Goal: Information Seeking & Learning: Find specific fact

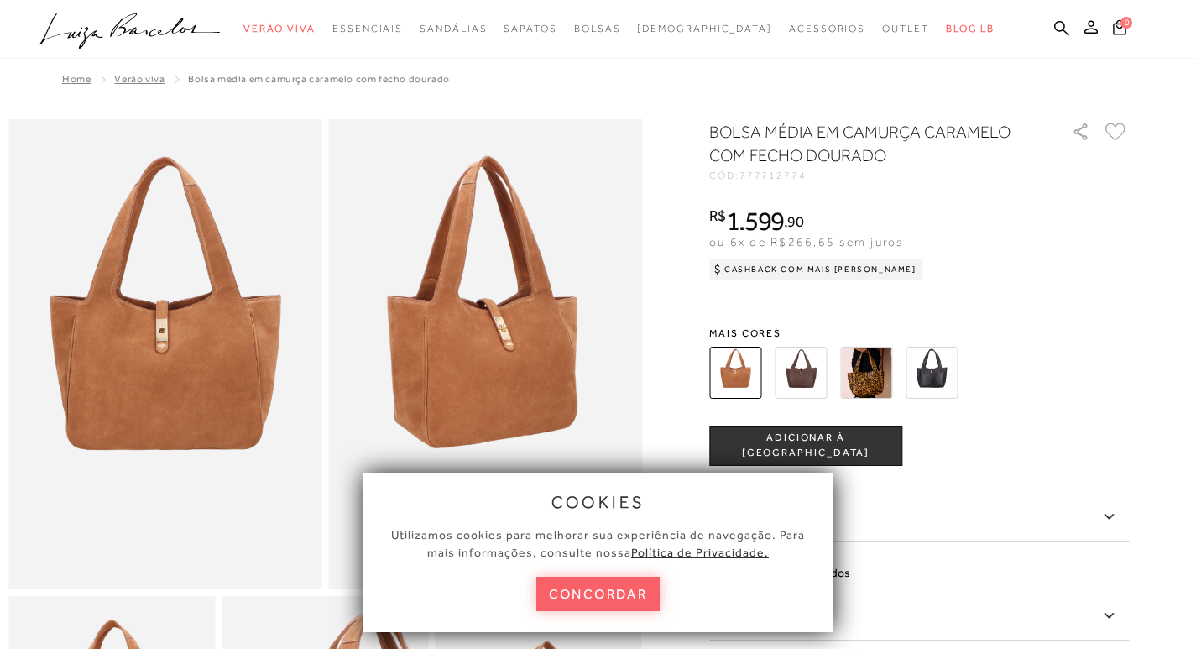
click at [858, 180] on div "BOLSA MÉDIA EM CAMURÇA CARAMELO COM FECHO DOURADO CÓD: 777712774 × É necessário…" at bounding box center [919, 461] width 420 height 682
click at [1064, 34] on icon at bounding box center [1061, 28] width 15 height 16
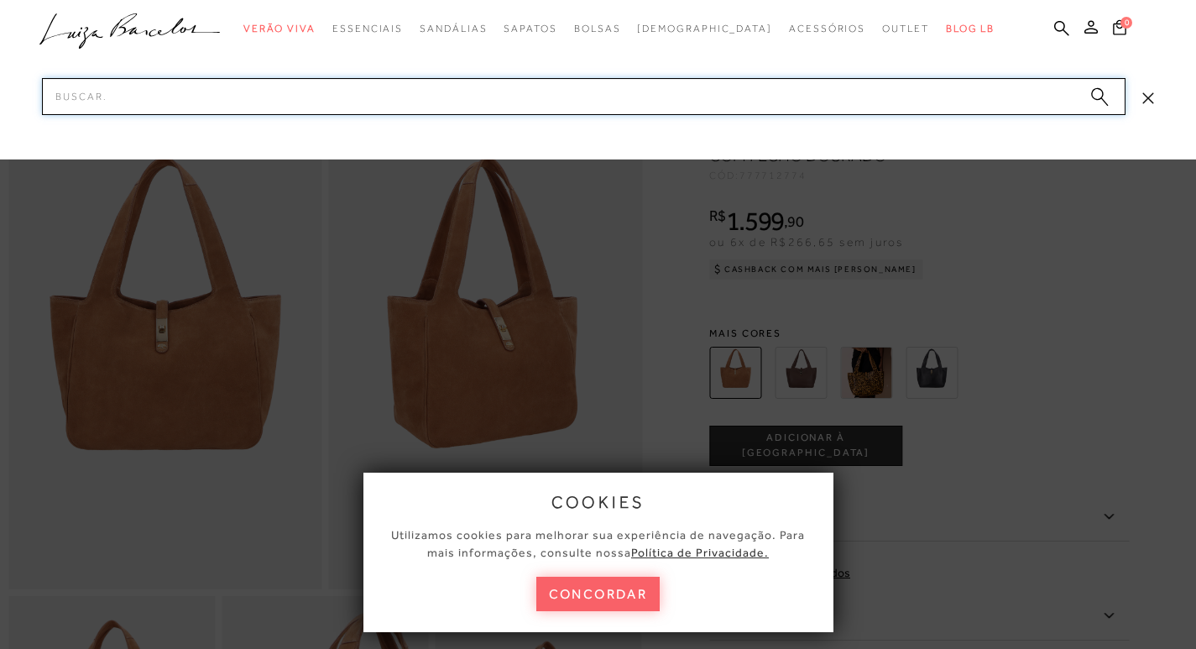
click at [635, 99] on input "Pesquisar" at bounding box center [584, 96] width 1084 height 37
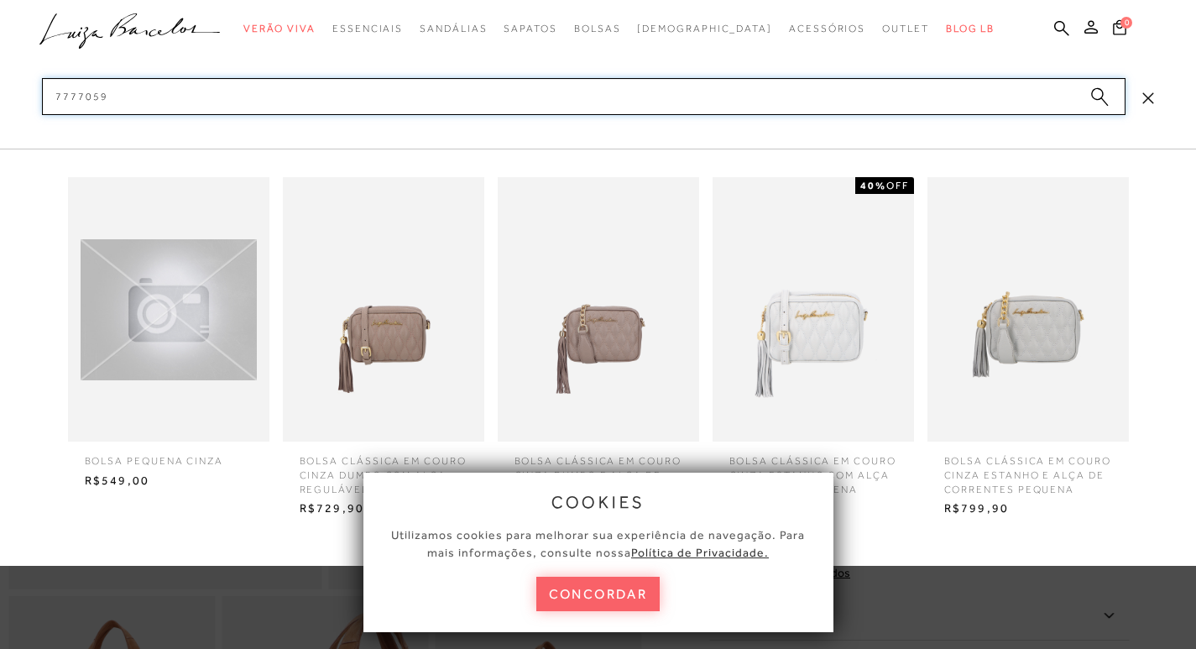
type input "77770595"
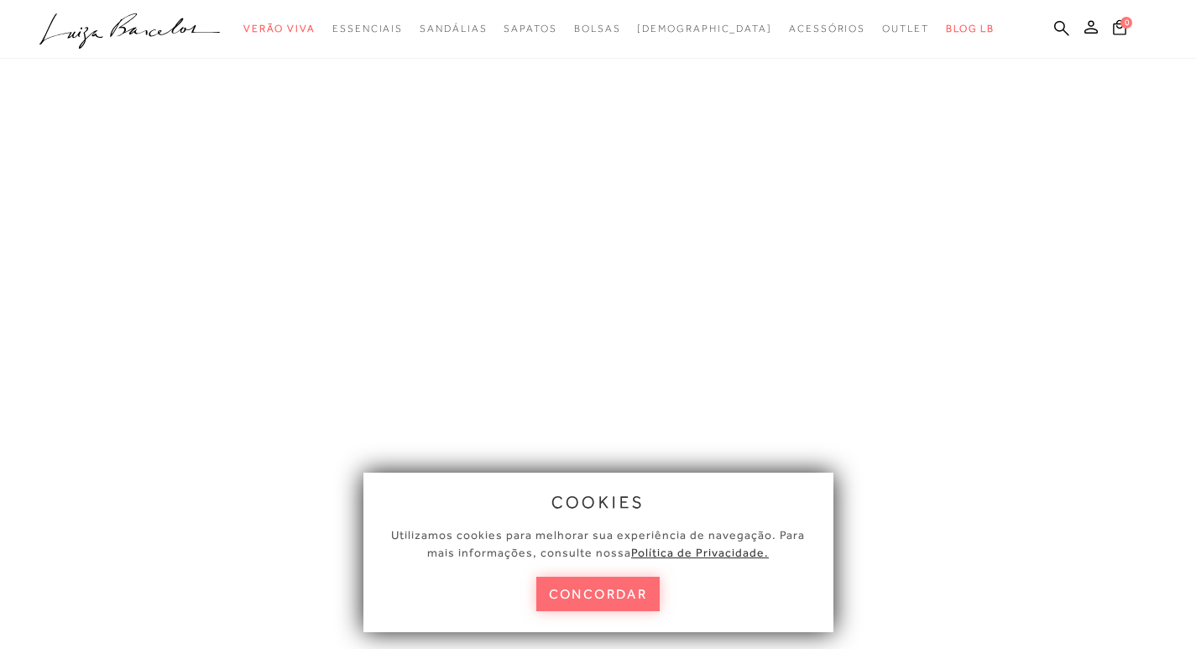
click at [589, 591] on button "concordar" at bounding box center [598, 594] width 124 height 34
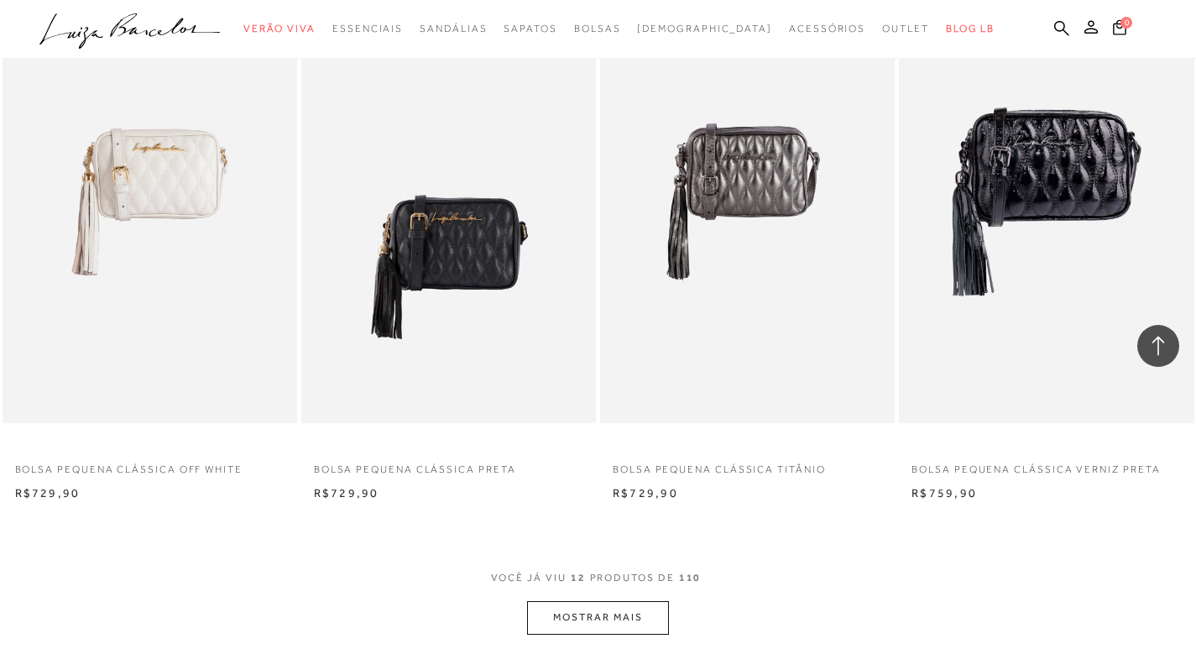
scroll to position [1511, 0]
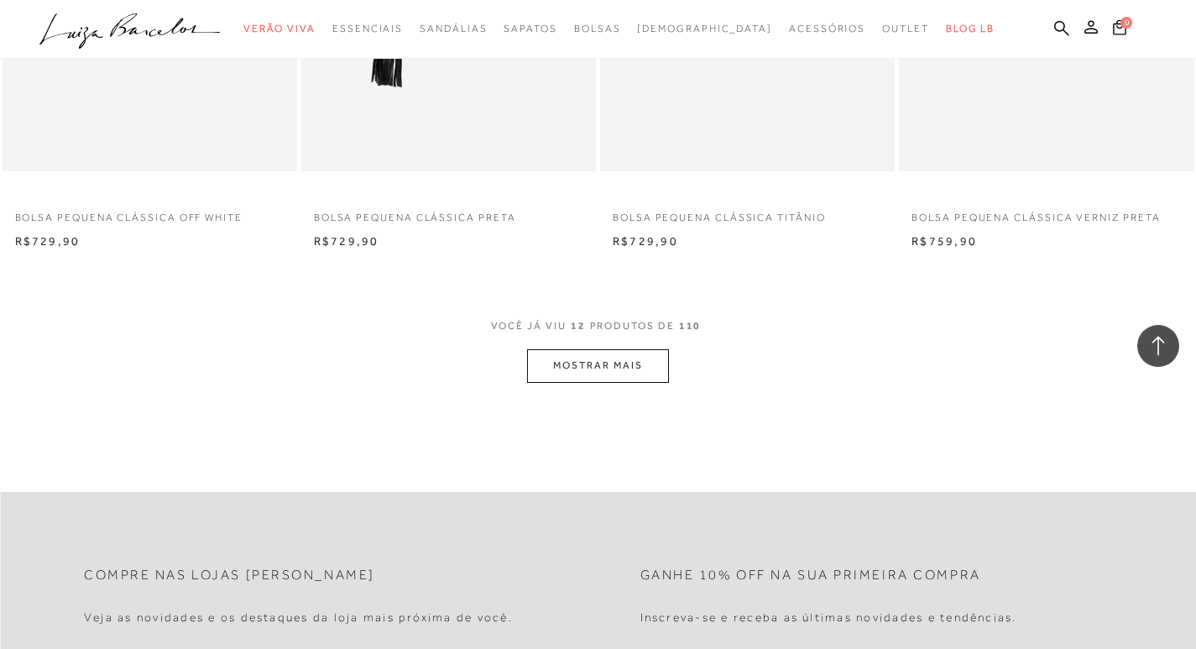
click at [603, 368] on button "MOSTRAR MAIS" at bounding box center [597, 365] width 141 height 33
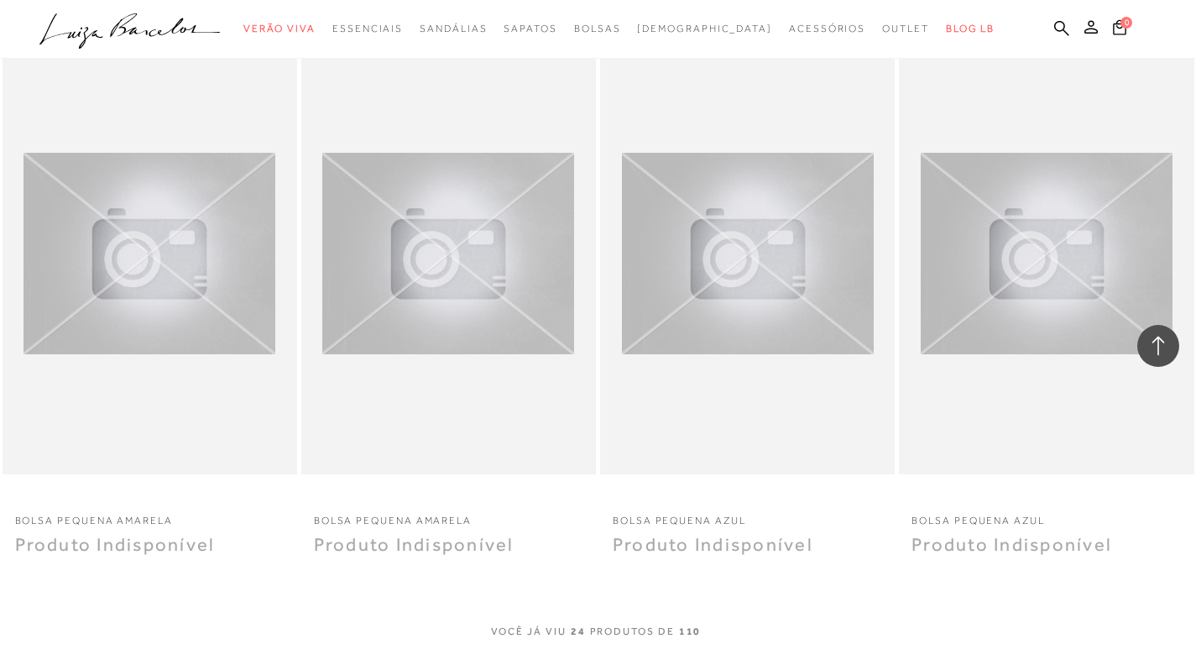
scroll to position [3106, 0]
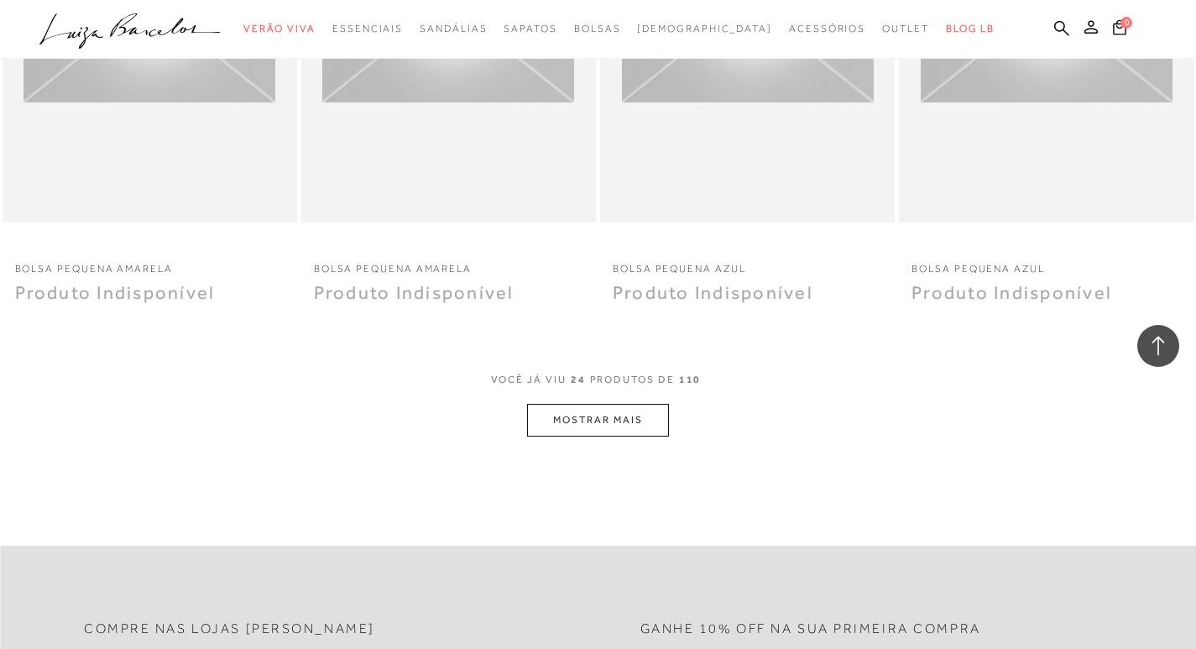
click at [583, 426] on button "MOSTRAR MAIS" at bounding box center [597, 420] width 141 height 33
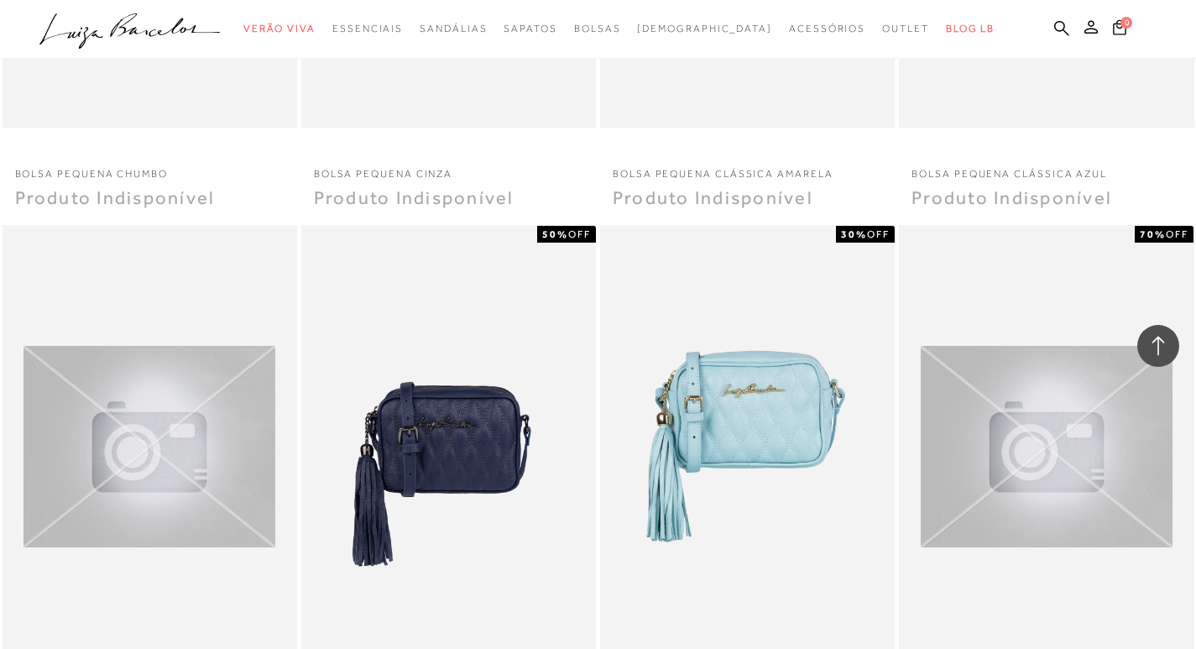
scroll to position [4616, 0]
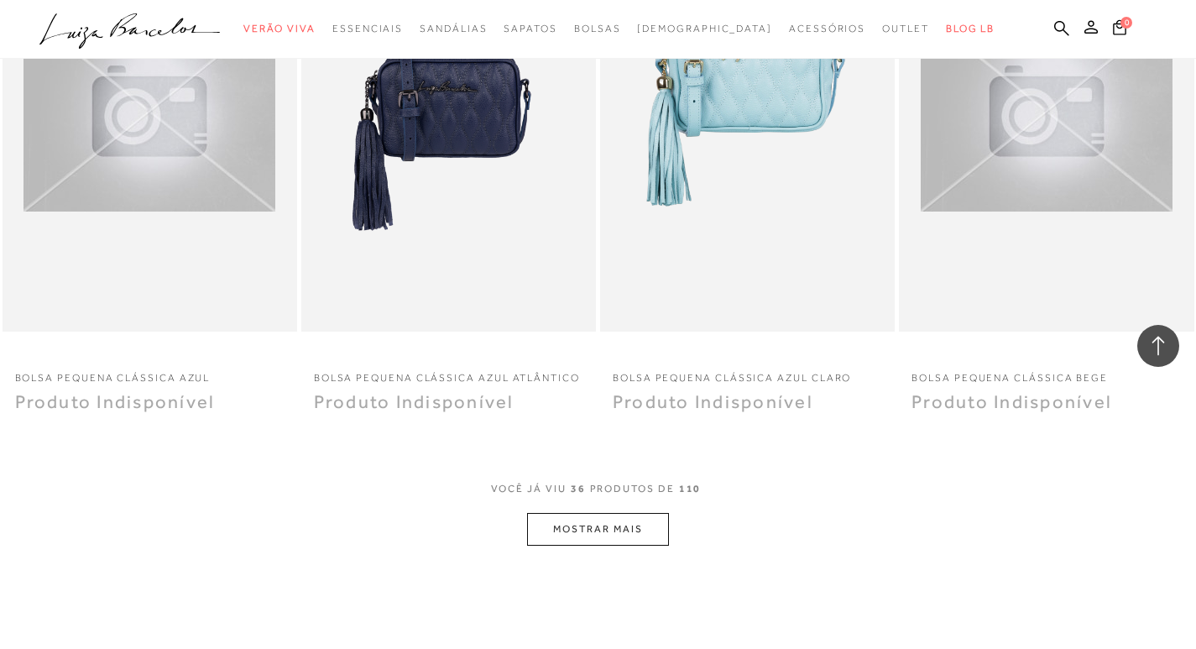
click at [586, 538] on button "MOSTRAR MAIS" at bounding box center [597, 529] width 141 height 33
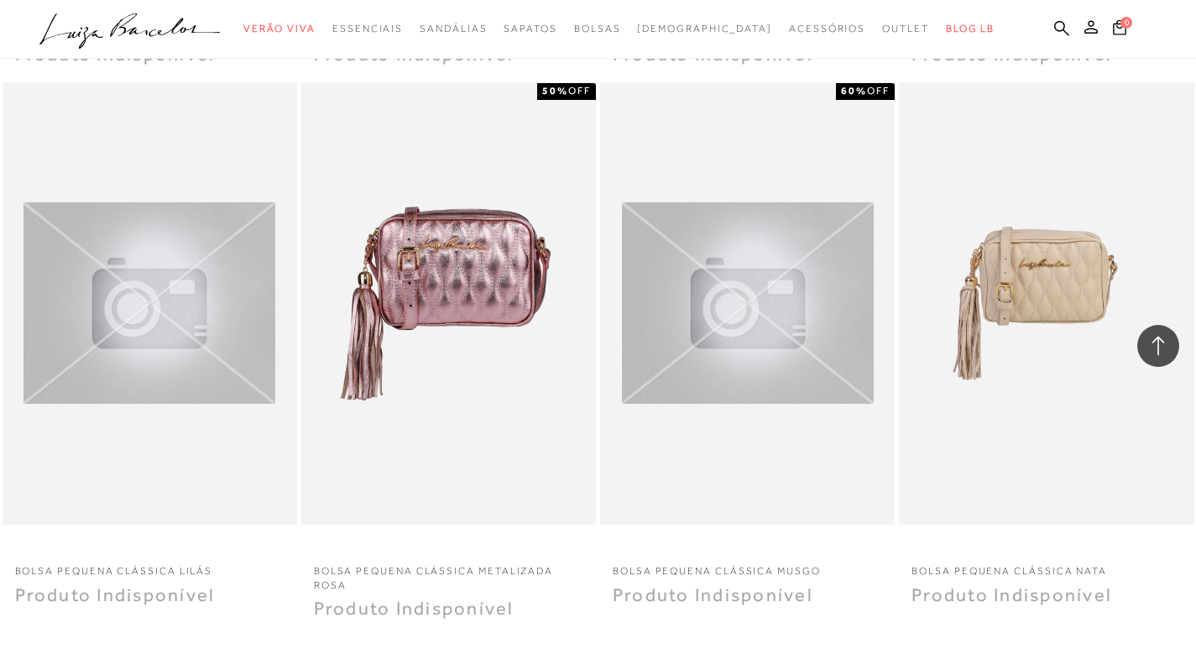
scroll to position [6295, 0]
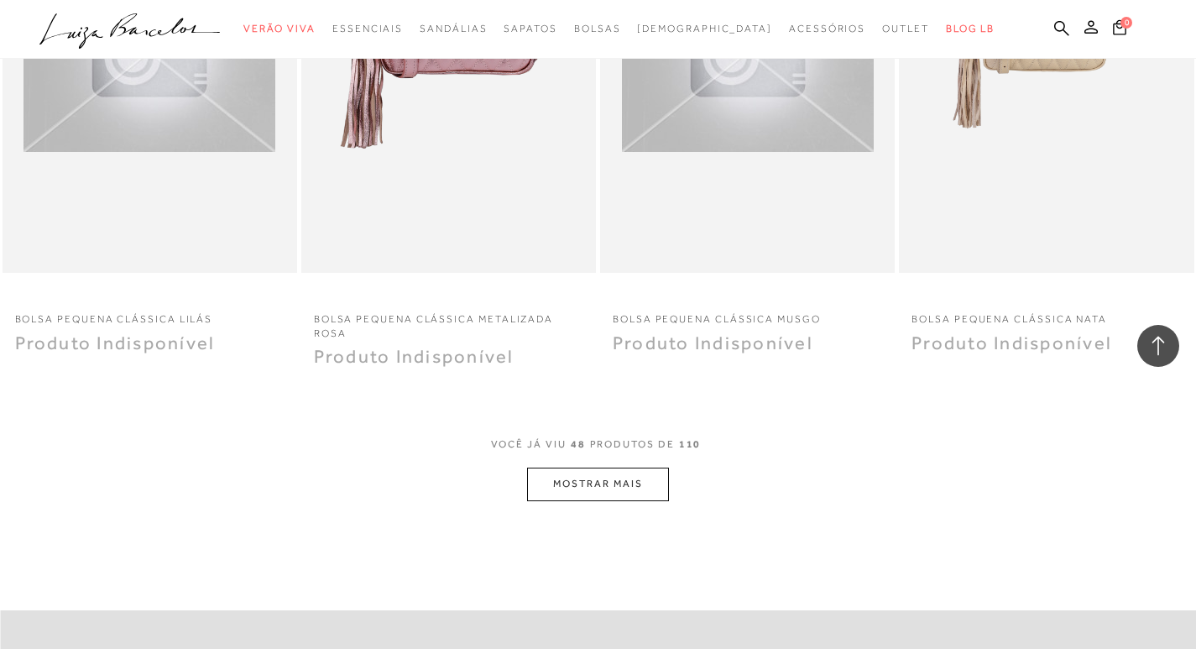
click at [585, 494] on button "MOSTRAR MAIS" at bounding box center [597, 484] width 141 height 33
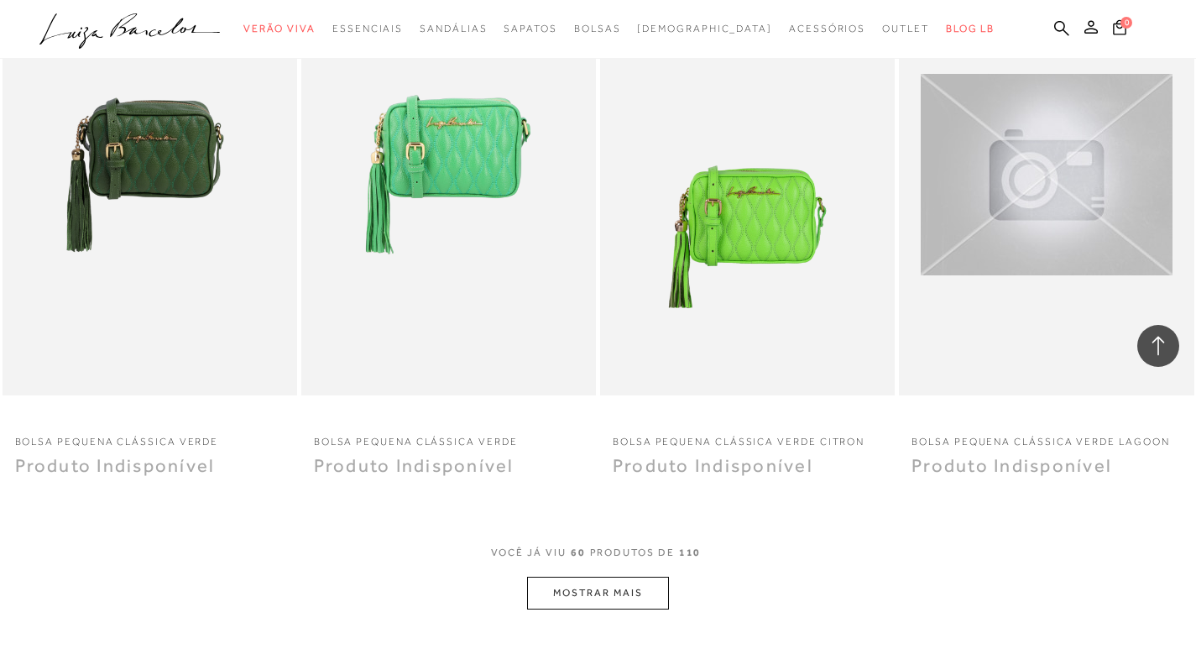
scroll to position [8058, 0]
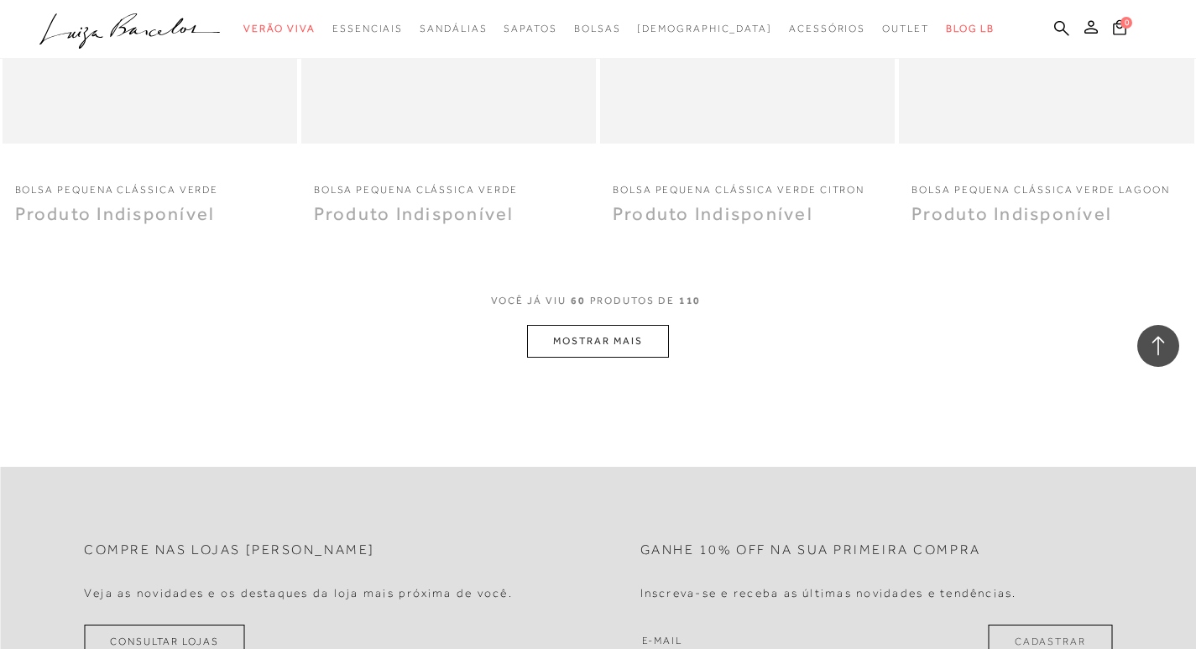
click at [621, 342] on button "MOSTRAR MAIS" at bounding box center [597, 341] width 141 height 33
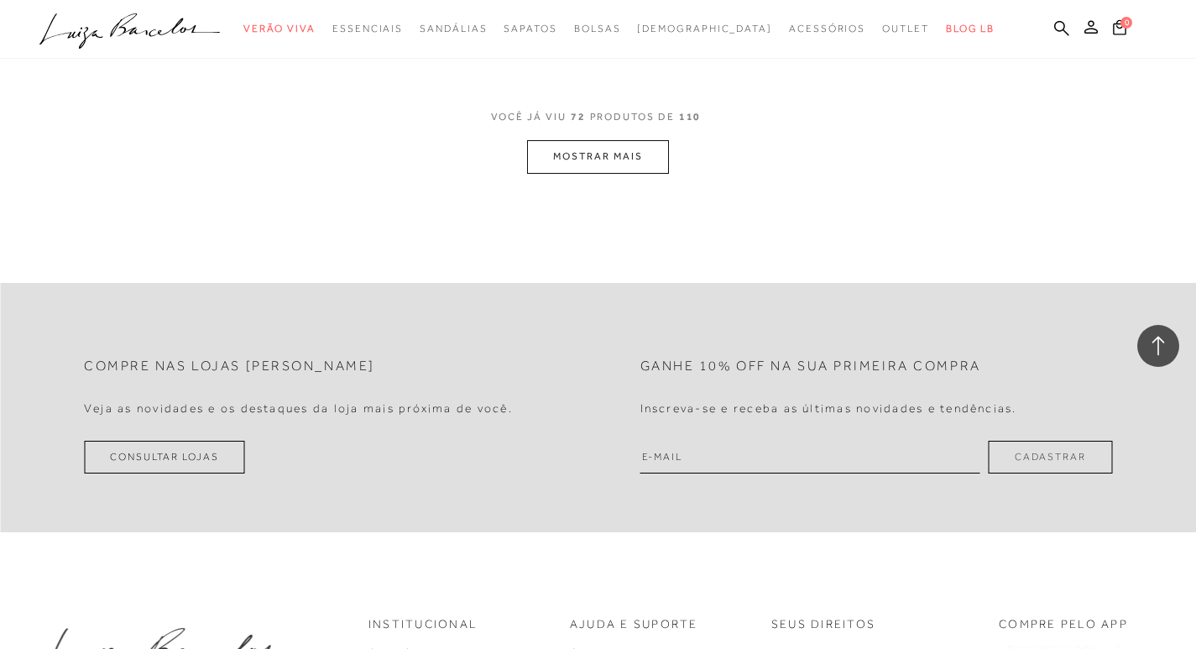
scroll to position [9736, 0]
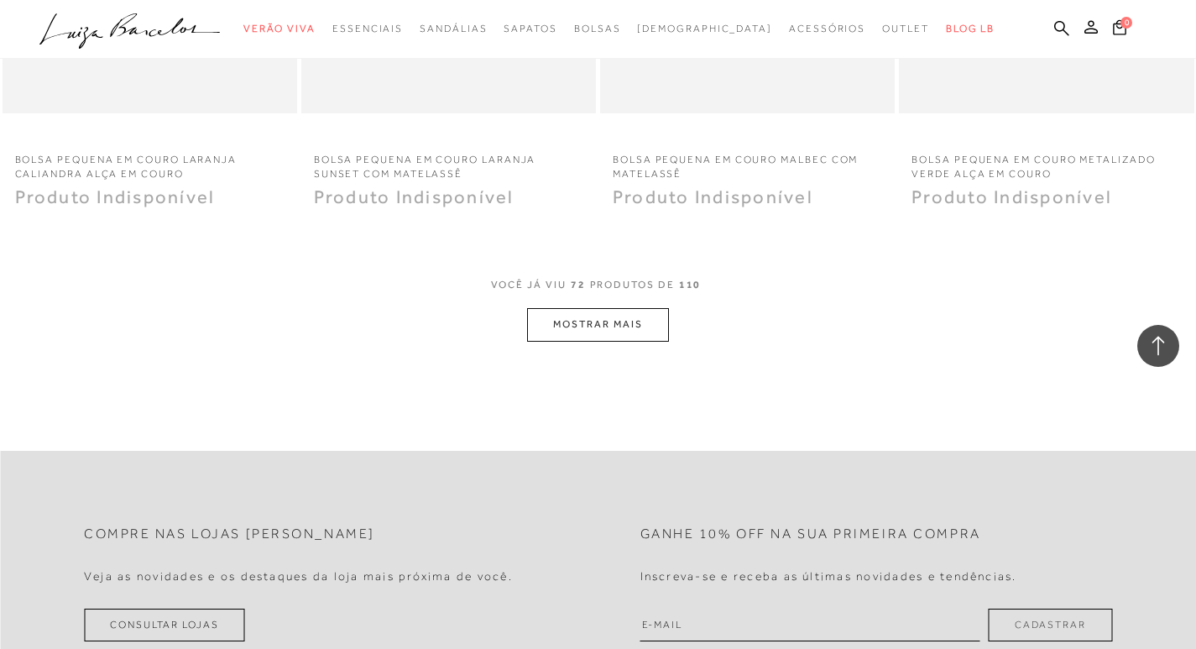
click at [578, 332] on button "MOSTRAR MAIS" at bounding box center [597, 324] width 141 height 33
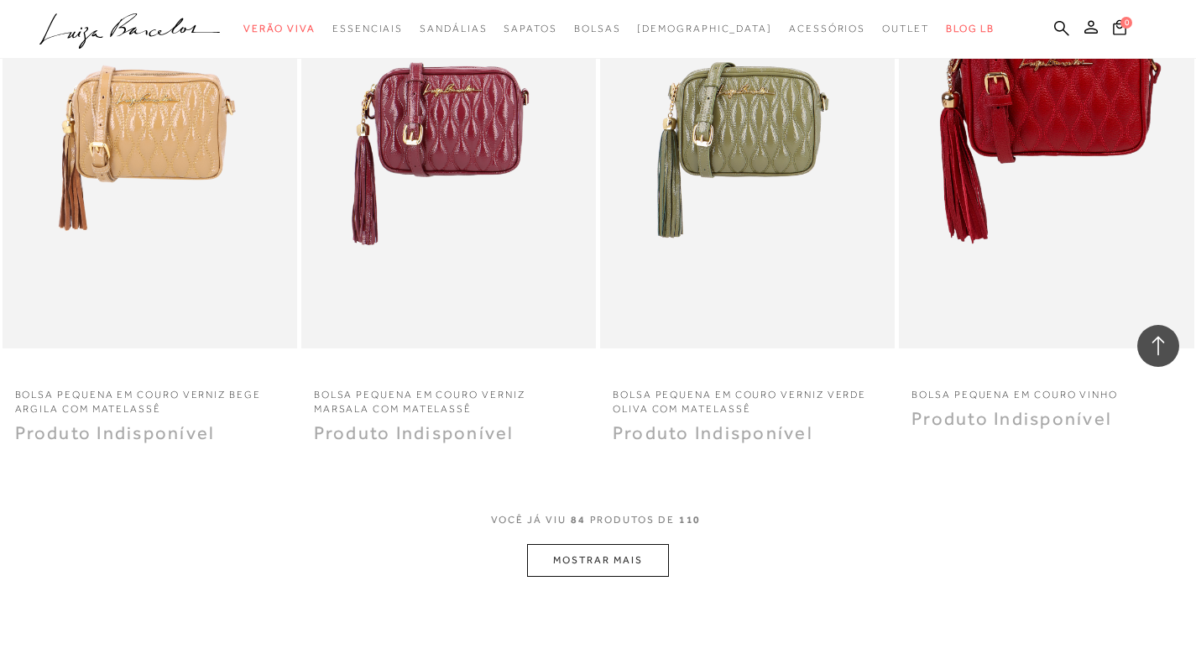
scroll to position [11247, 0]
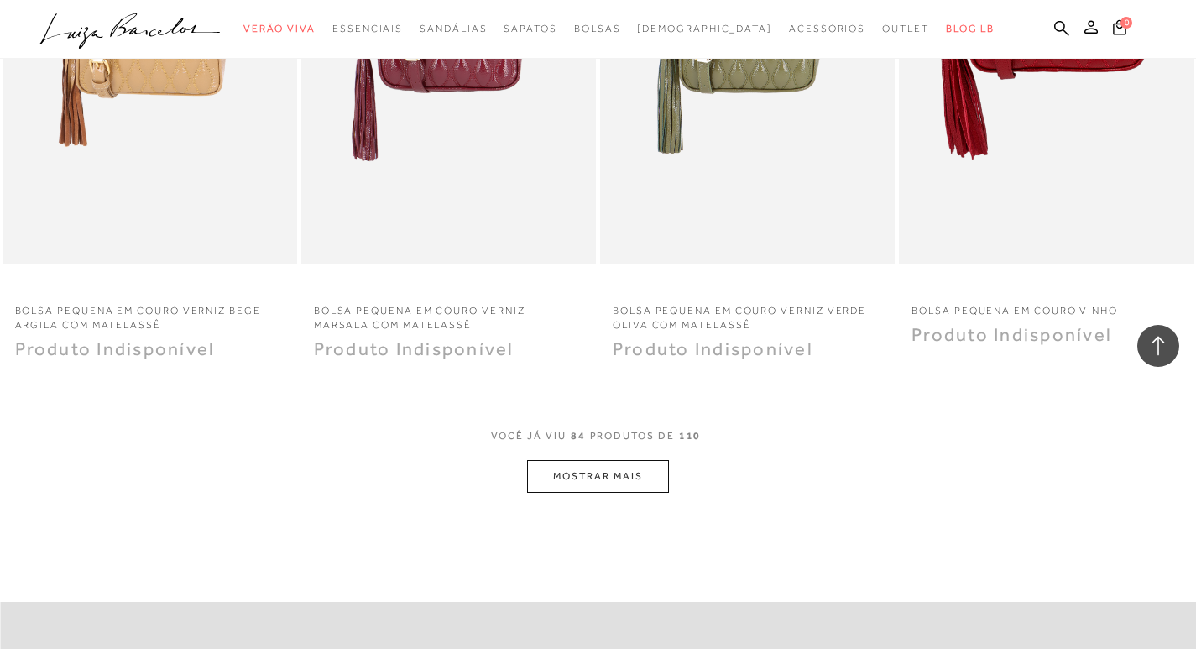
click at [577, 477] on button "MOSTRAR MAIS" at bounding box center [597, 476] width 141 height 33
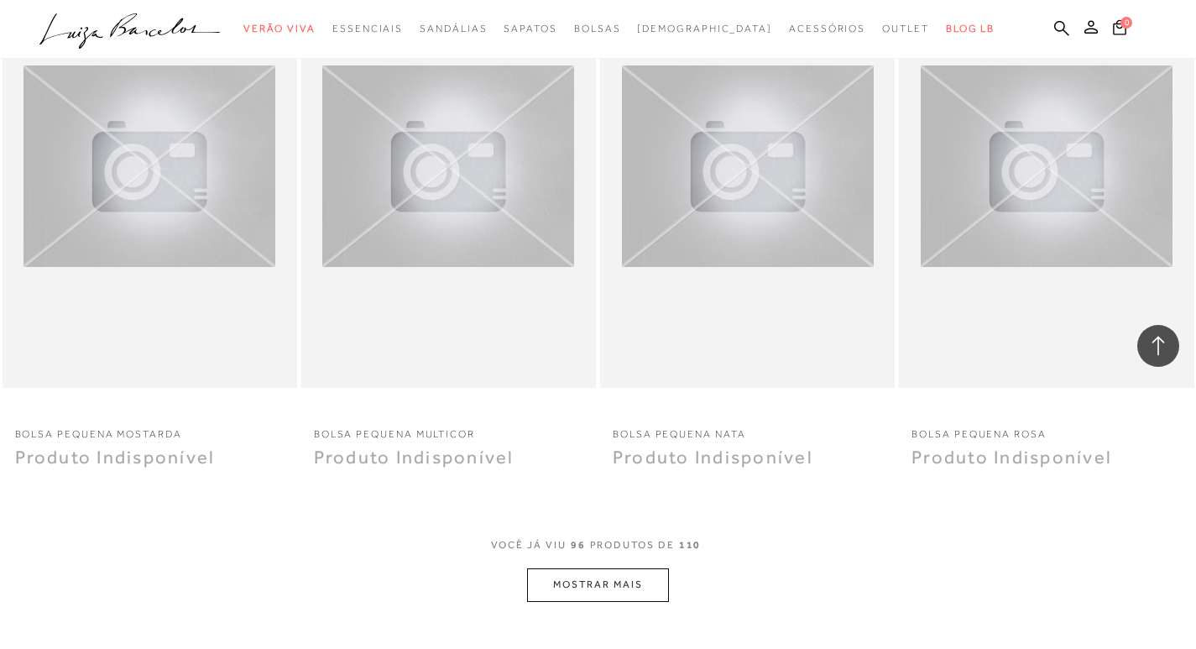
scroll to position [12926, 0]
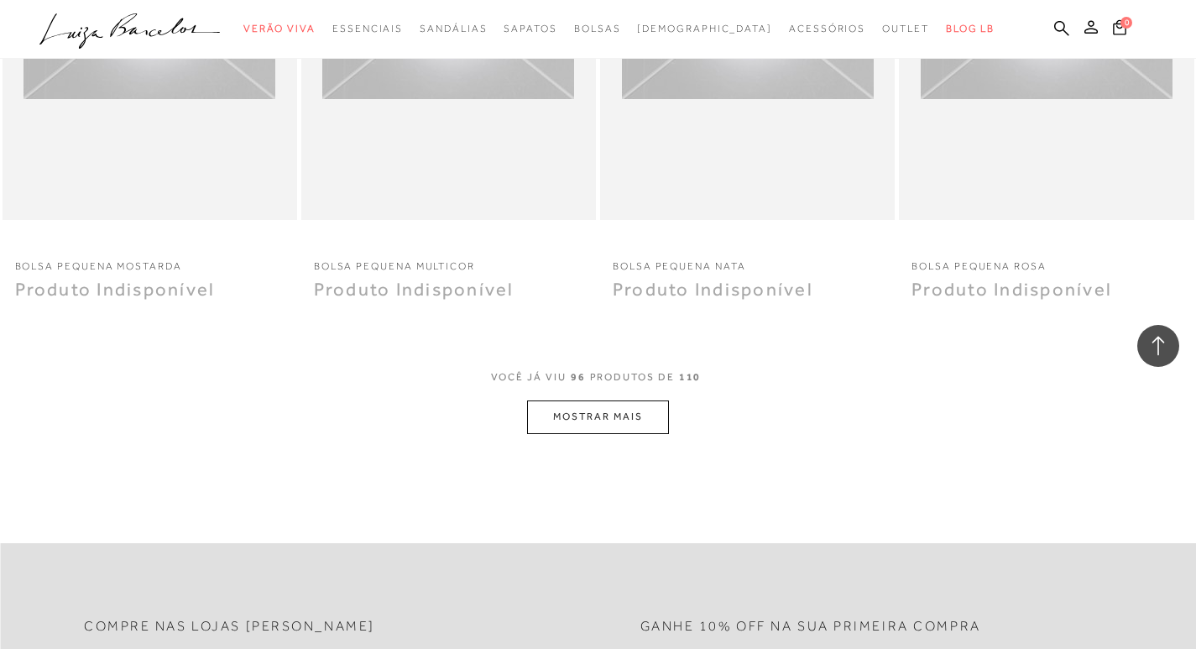
click at [631, 425] on button "MOSTRAR MAIS" at bounding box center [597, 416] width 141 height 33
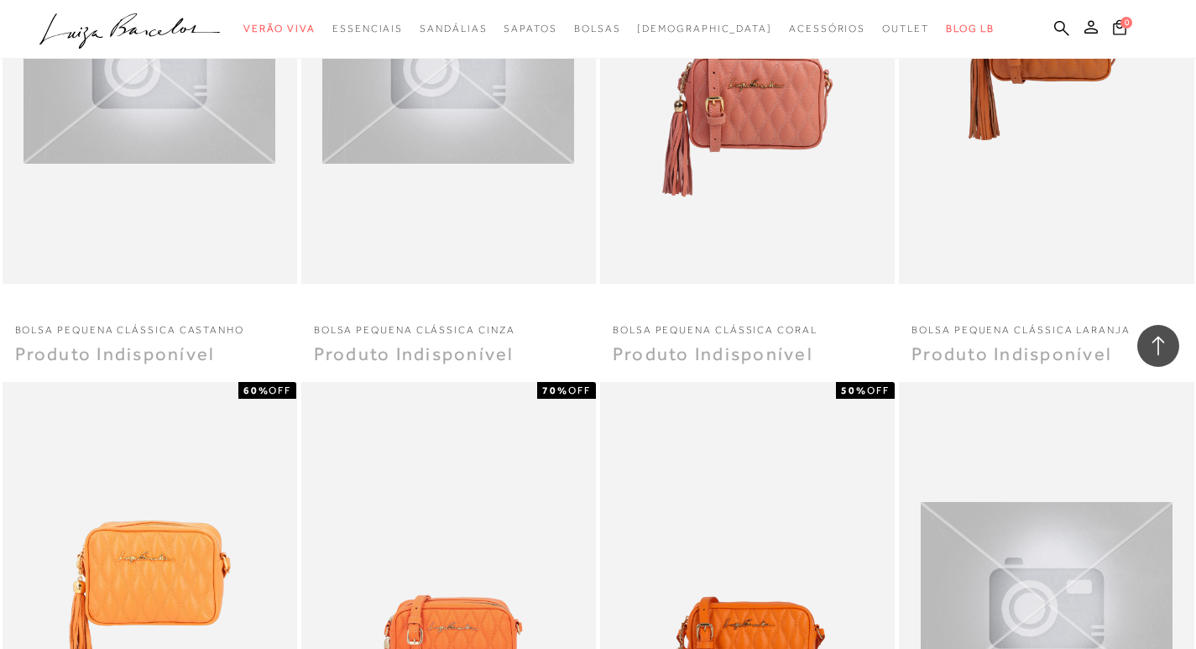
scroll to position [5120, 0]
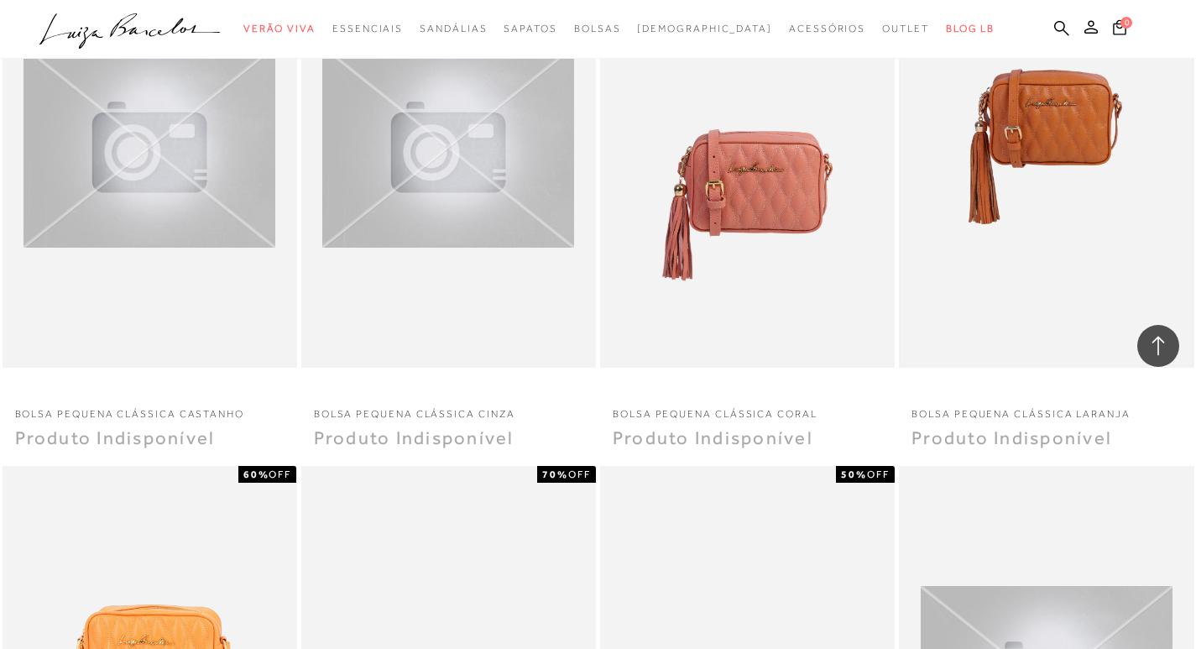
click at [1042, 125] on img at bounding box center [1046, 146] width 291 height 437
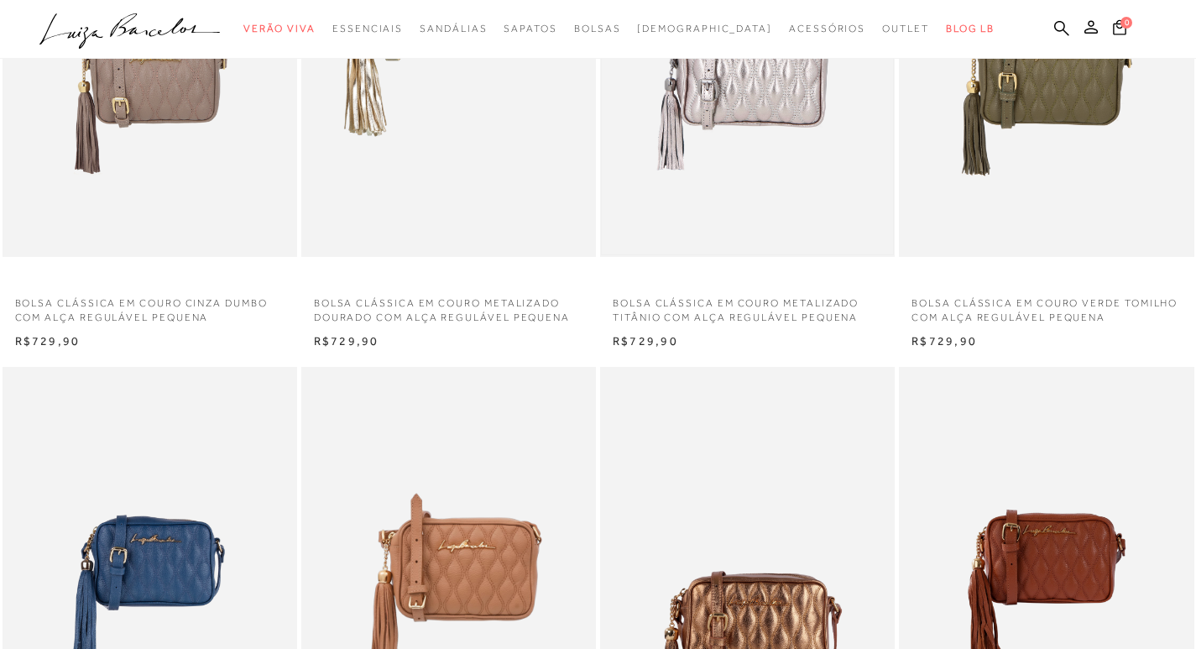
scroll to position [671, 0]
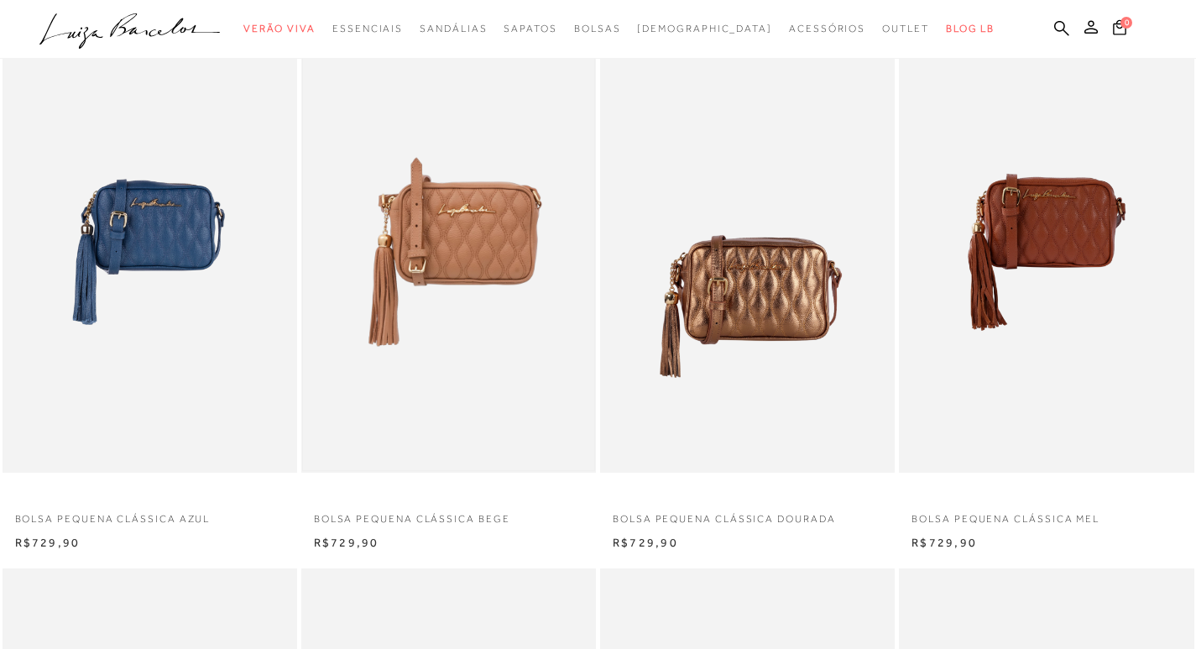
click at [501, 306] on img at bounding box center [448, 252] width 291 height 437
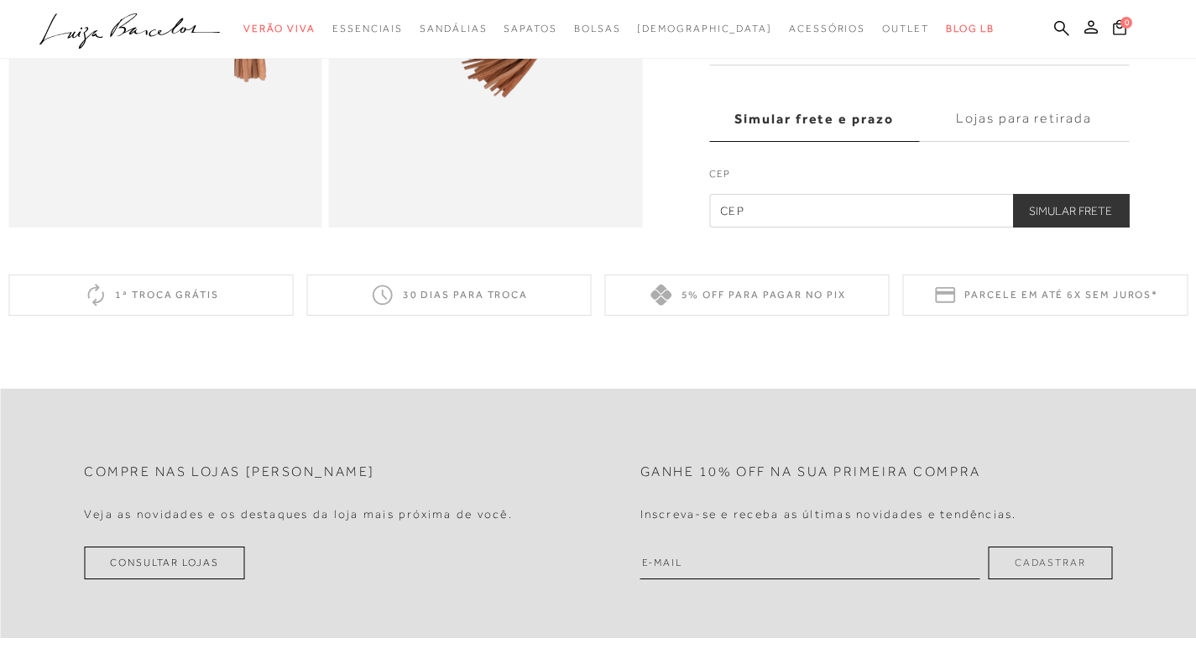
scroll to position [504, 0]
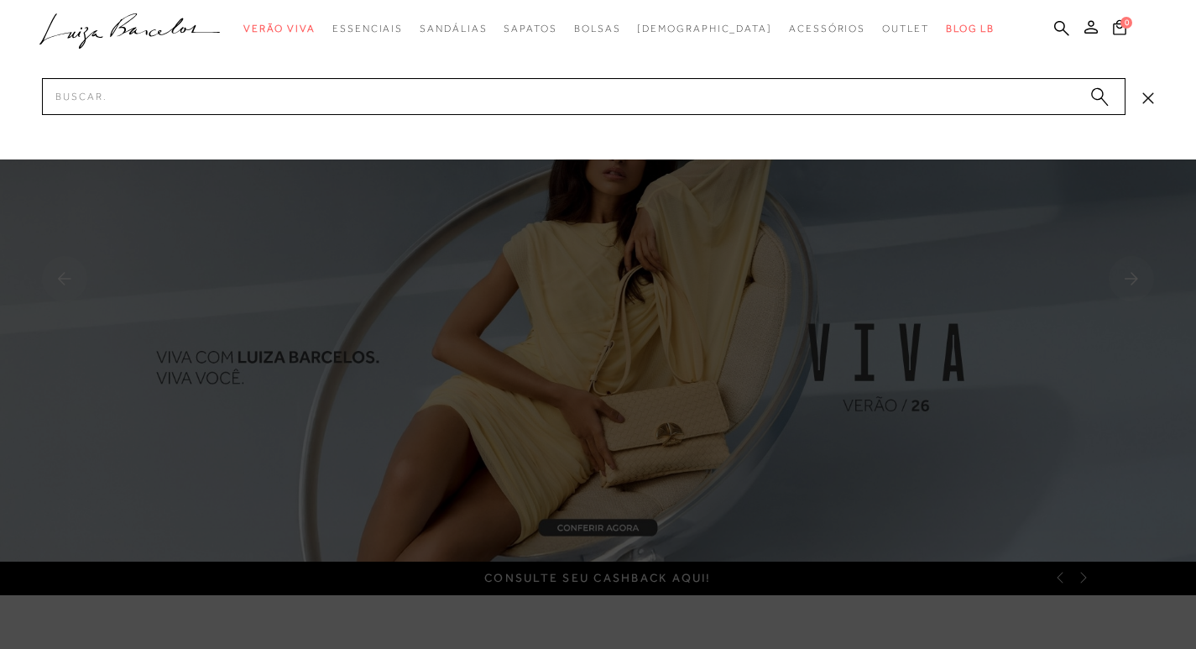
click at [971, 92] on input "Pesquisar" at bounding box center [584, 96] width 1084 height 37
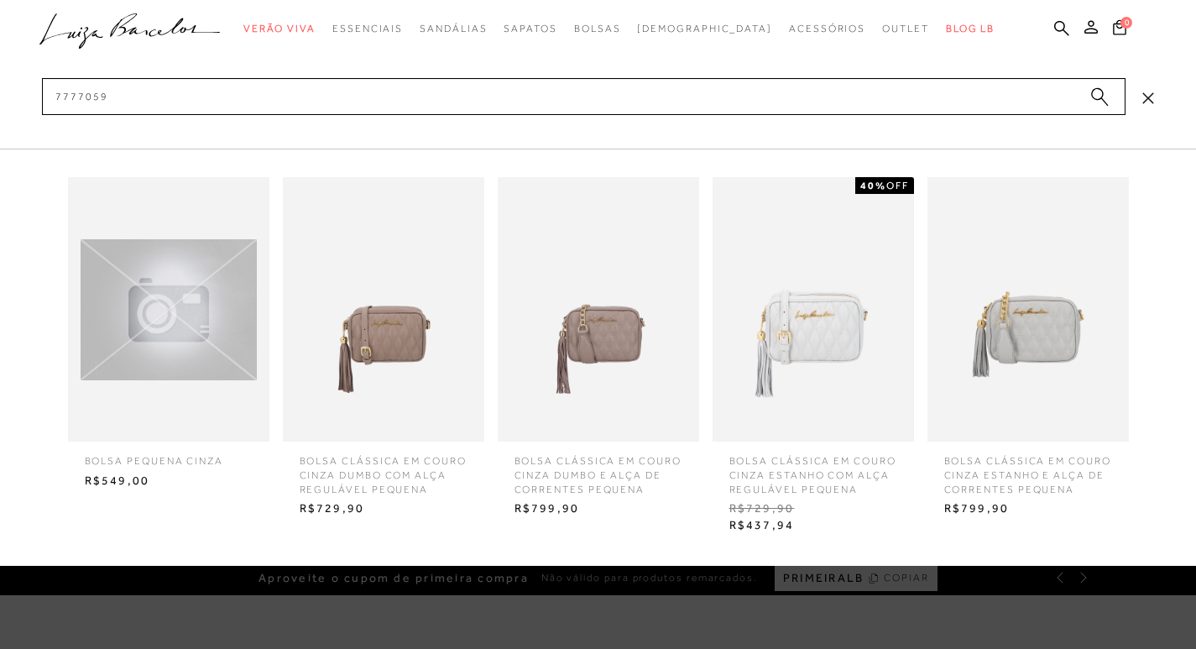
type input "77770595"
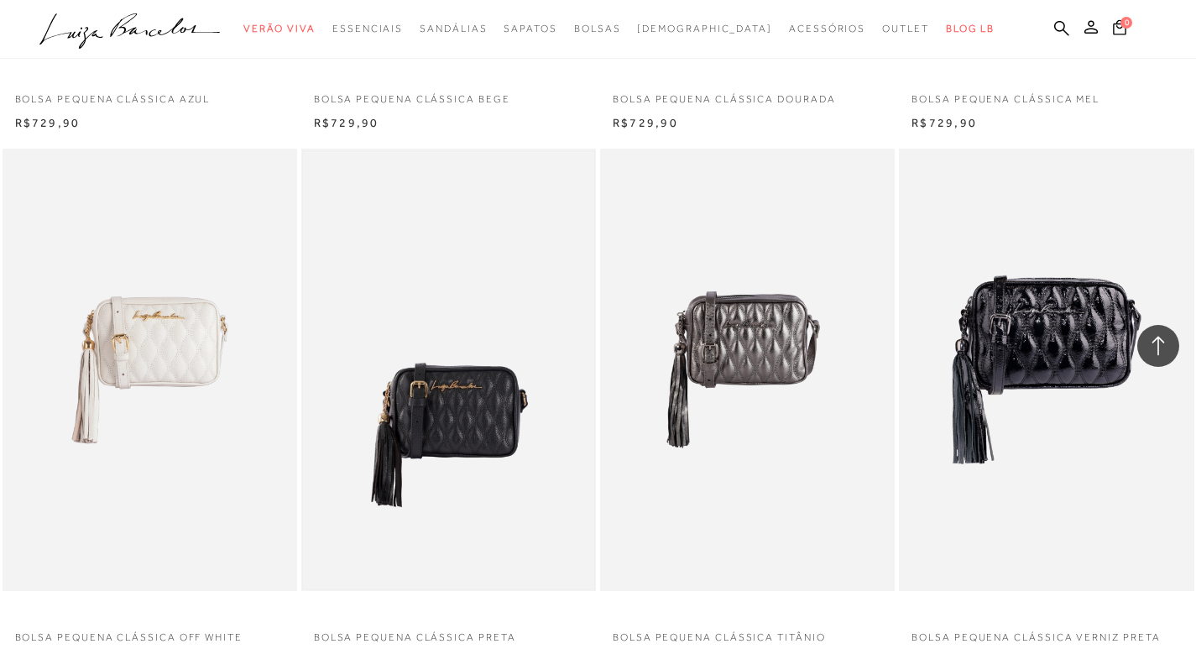
scroll to position [1343, 0]
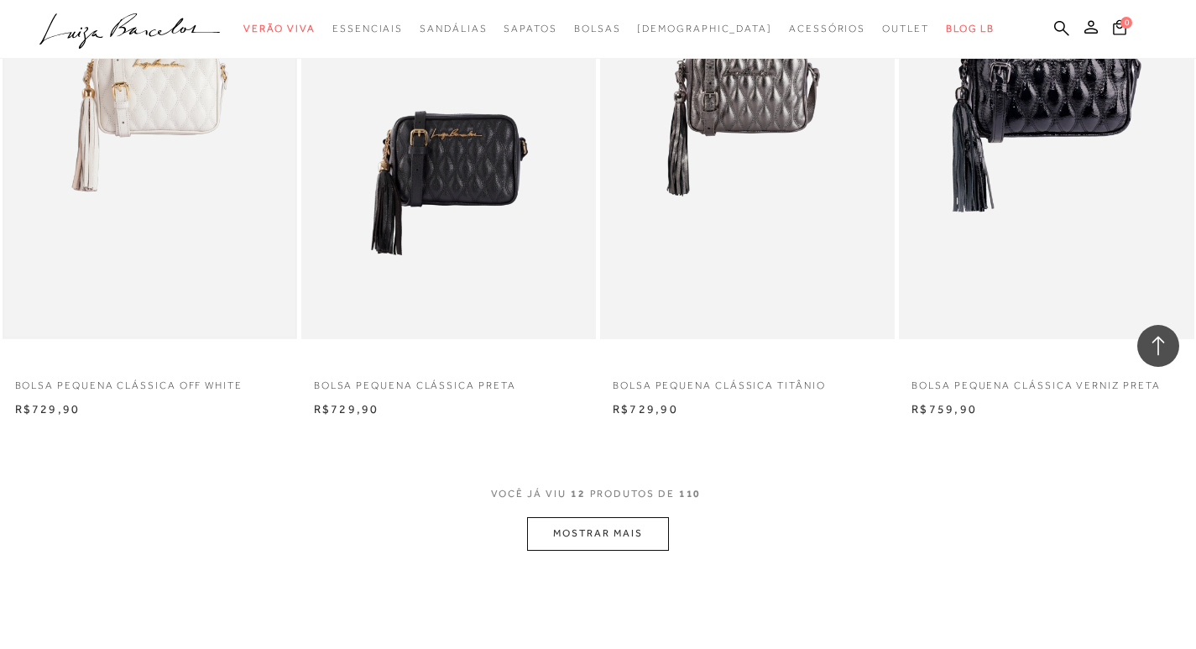
click at [129, 151] on img at bounding box center [149, 117] width 291 height 437
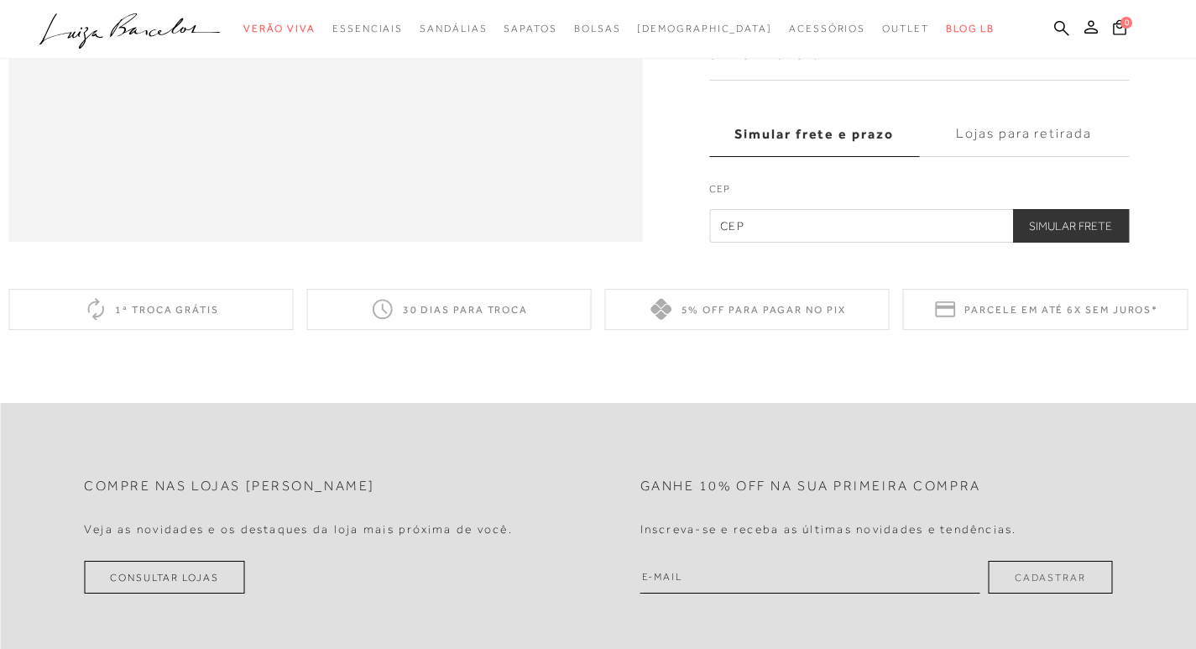
scroll to position [1763, 0]
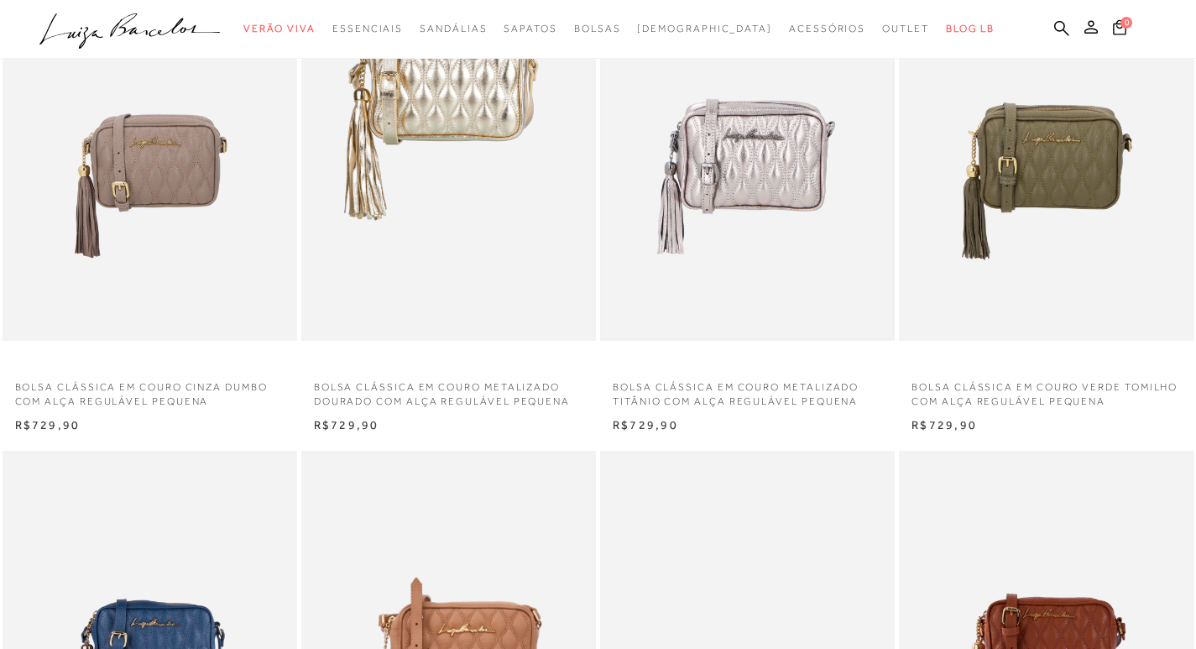
scroll to position [504, 0]
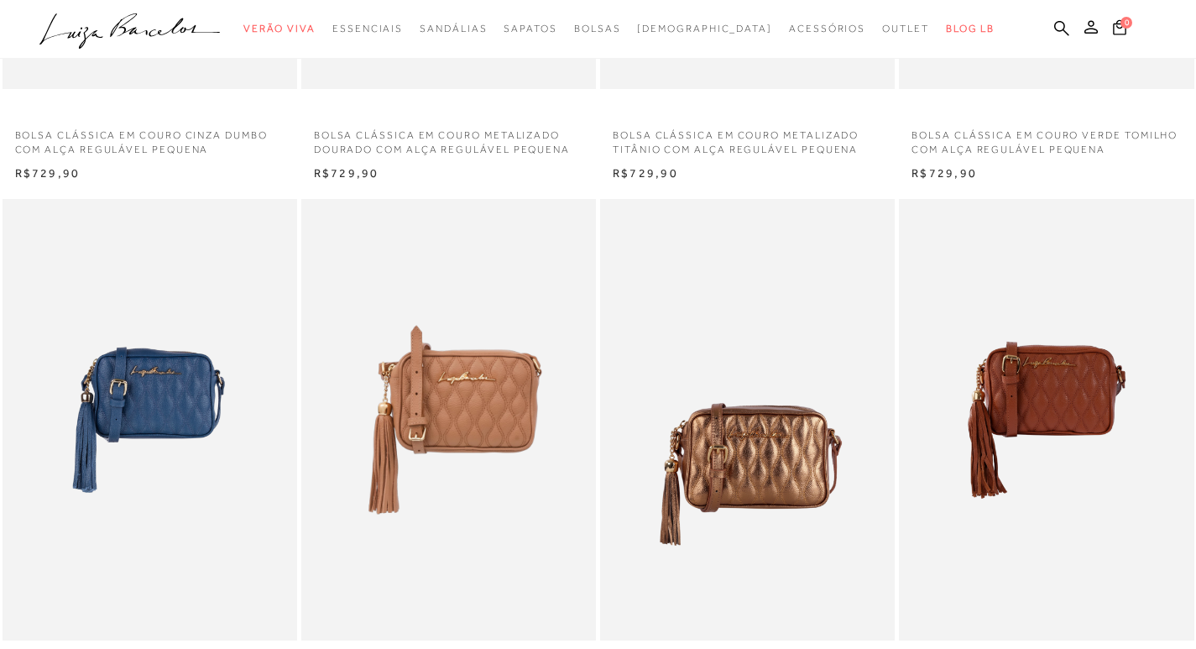
drag, startPoint x: 212, startPoint y: 340, endPoint x: 212, endPoint y: 330, distance: 10.1
click at [212, 340] on img at bounding box center [149, 419] width 291 height 437
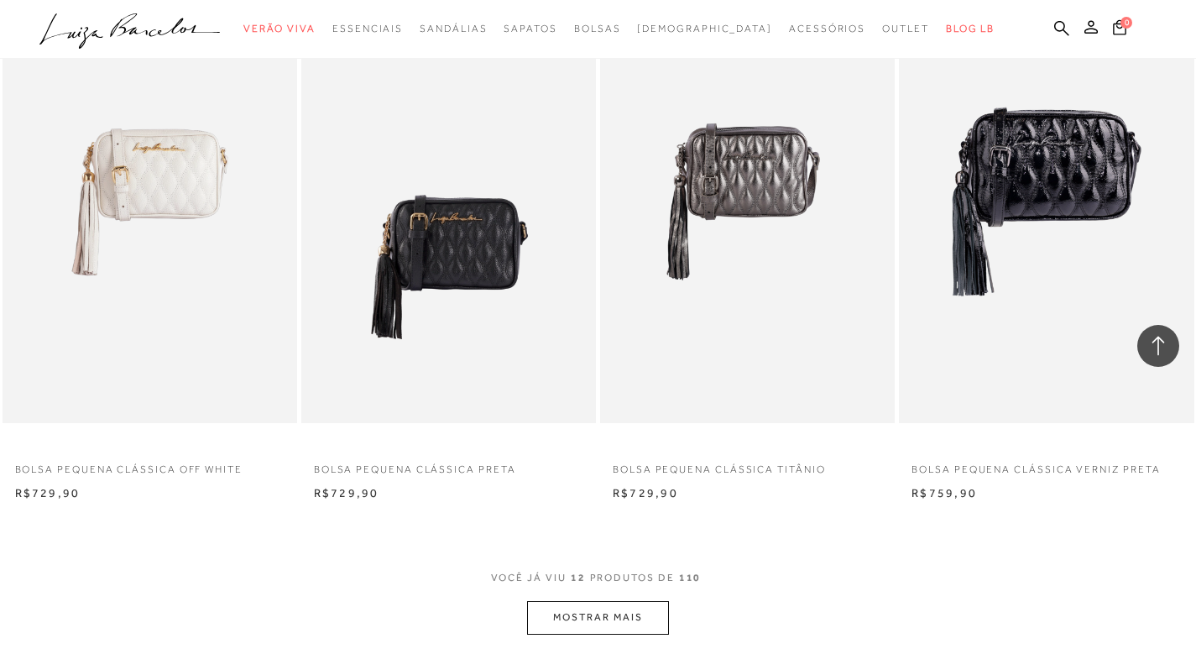
scroll to position [1511, 0]
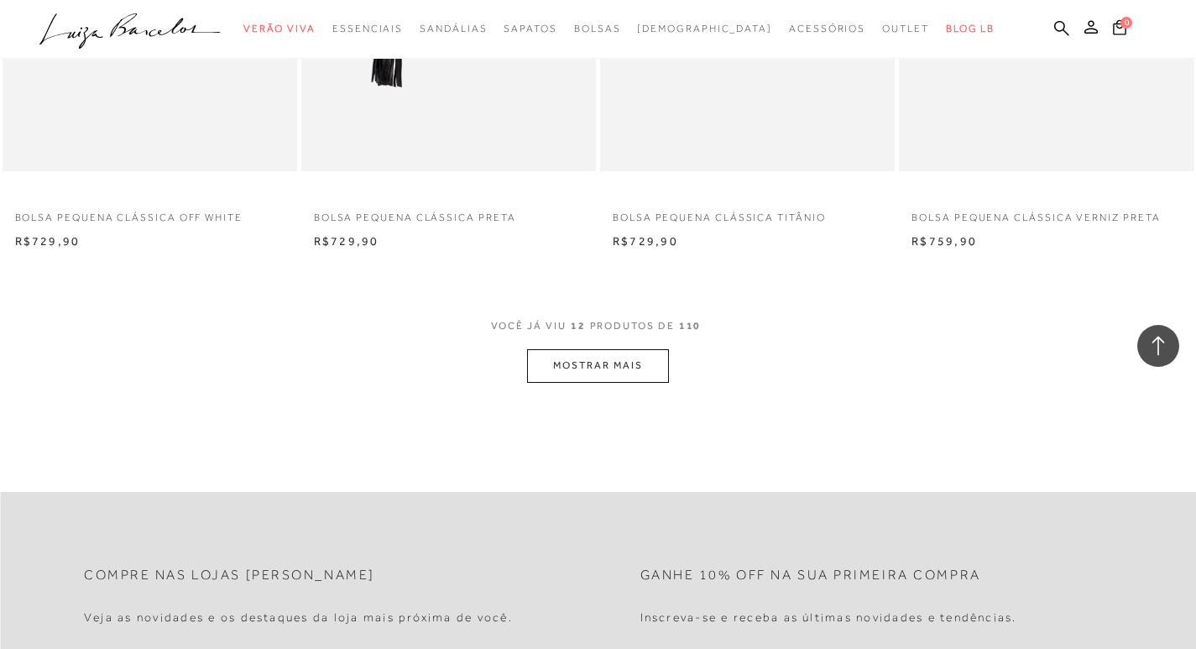
click at [599, 367] on button "MOSTRAR MAIS" at bounding box center [597, 365] width 141 height 33
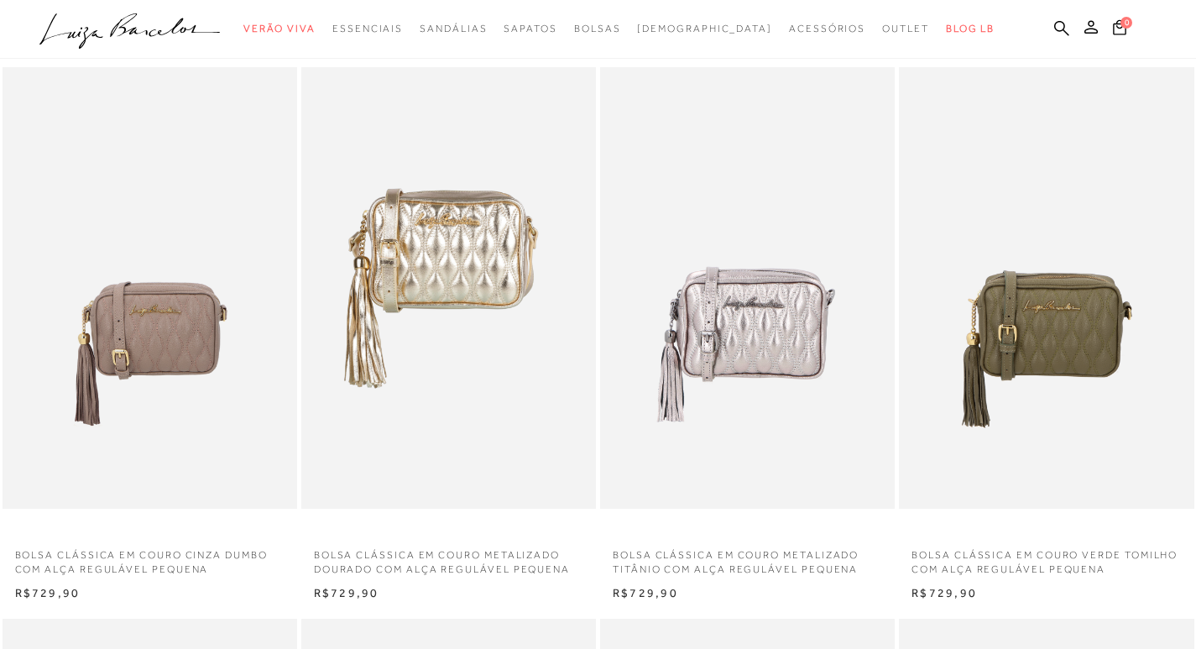
scroll to position [0, 0]
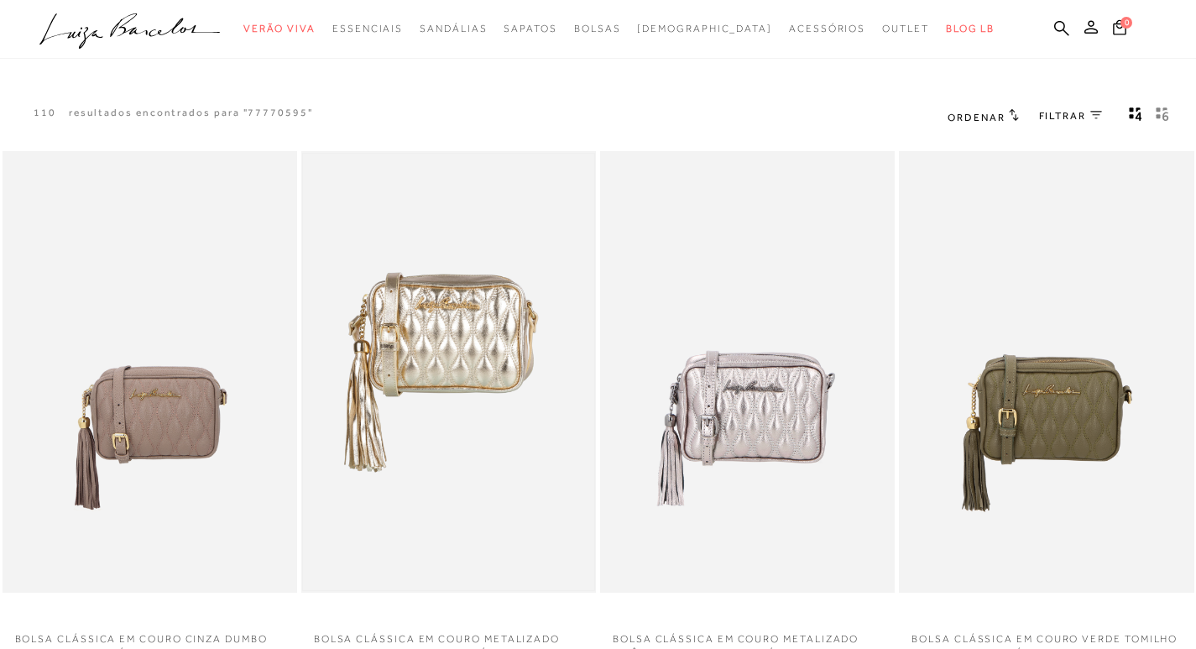
click at [429, 347] on img at bounding box center [448, 372] width 291 height 437
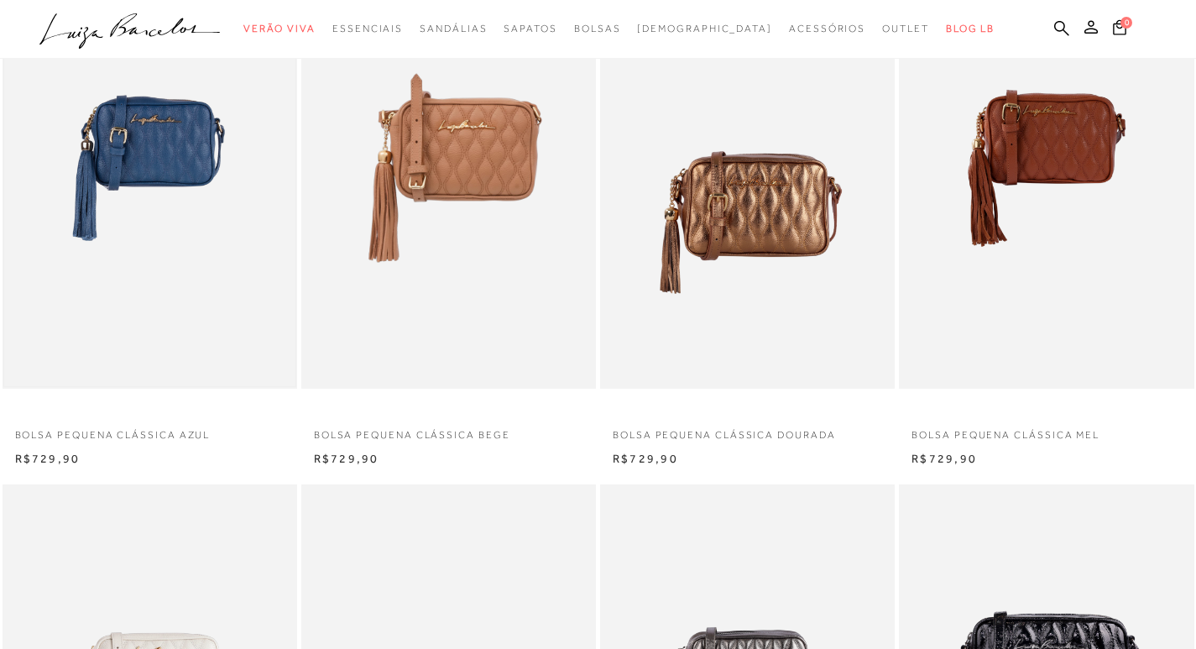
click at [96, 197] on img at bounding box center [149, 168] width 291 height 437
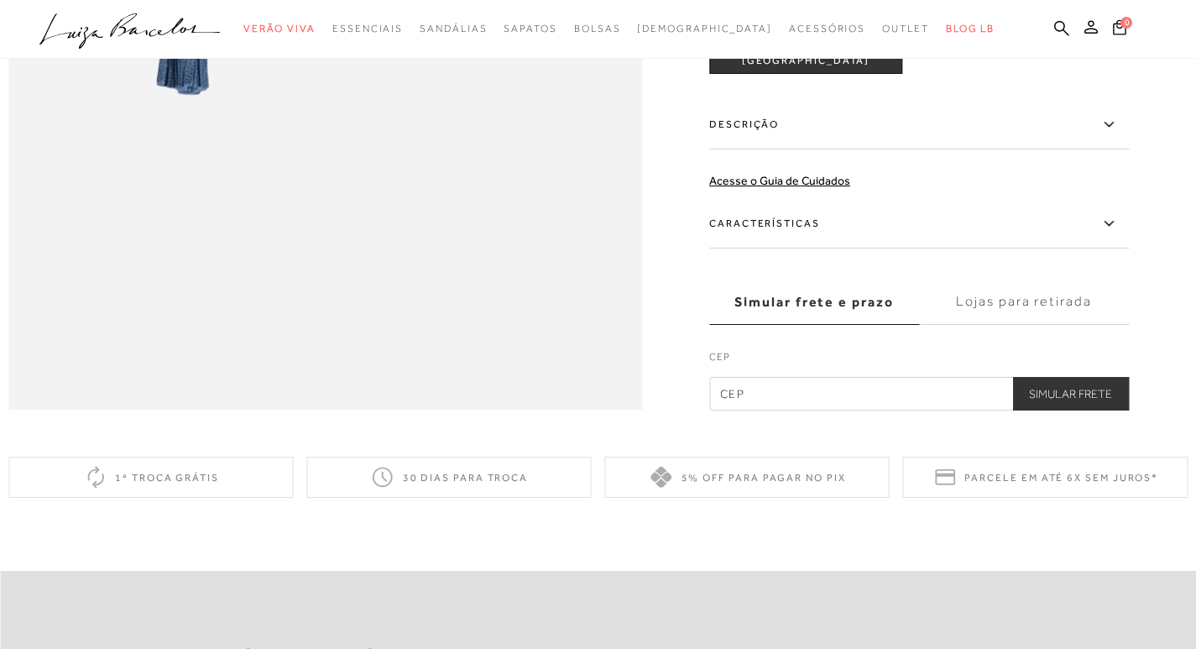
scroll to position [1847, 0]
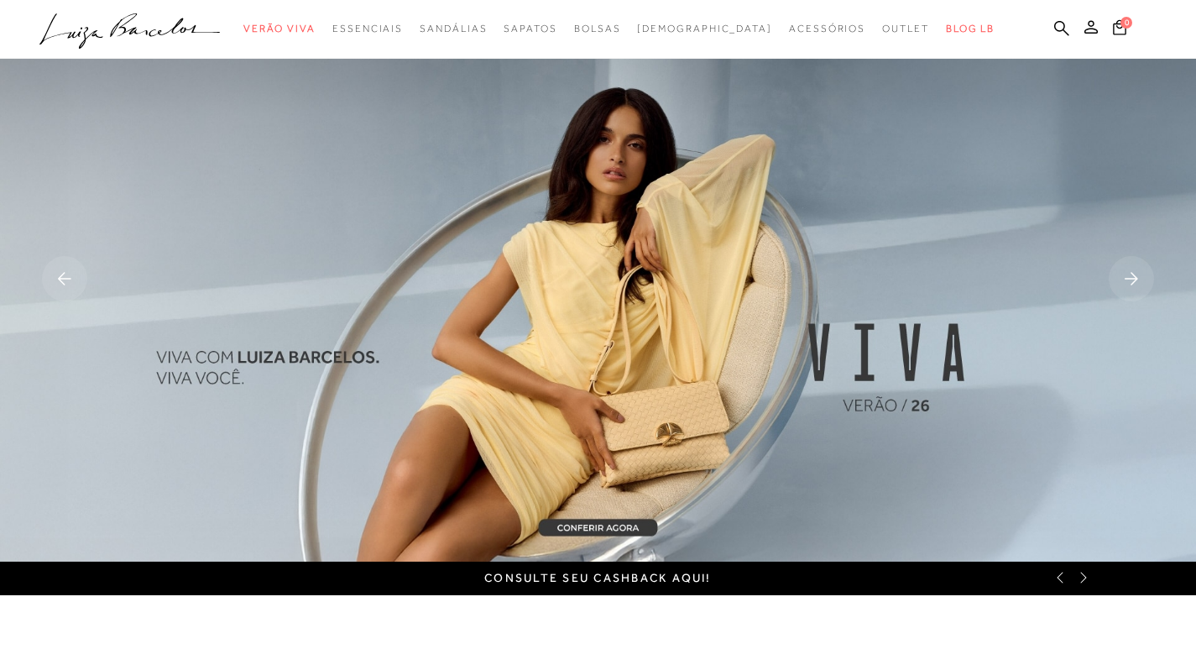
click at [1069, 32] on ul ".a{fill-rule:evenodd;} Verão Viva Em alta Favoritos das Influenciadoras Apostas…" at bounding box center [585, 28] width 1092 height 31
click at [1058, 33] on icon at bounding box center [1061, 28] width 15 height 16
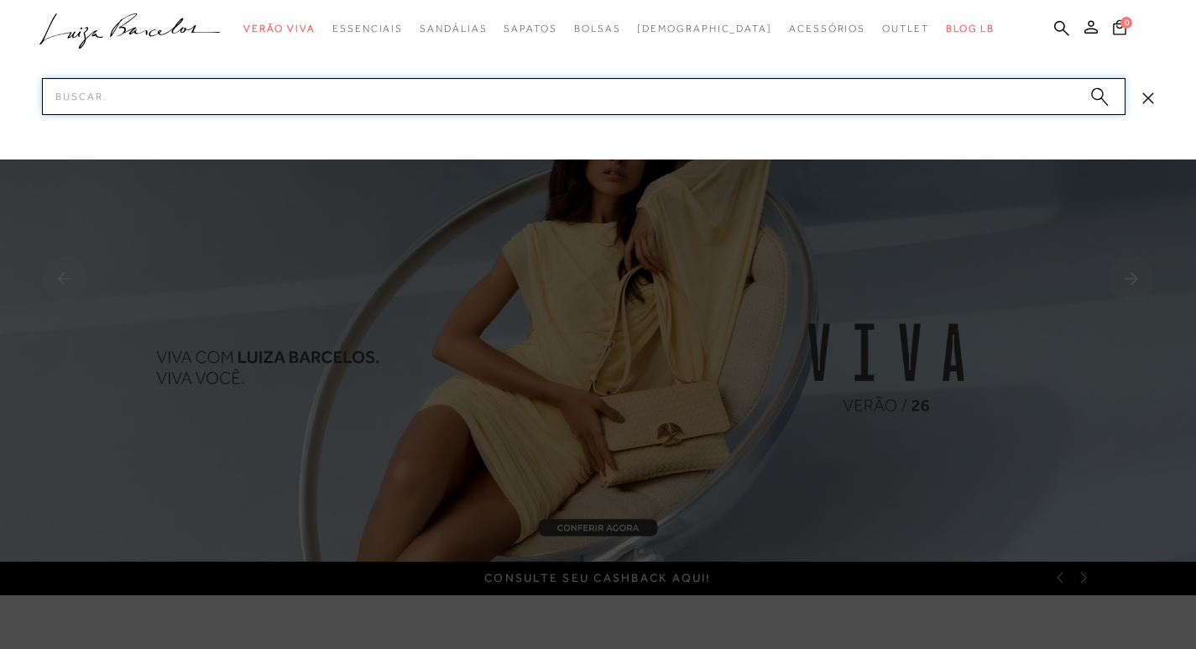
click at [939, 97] on input "Pesquisar" at bounding box center [584, 96] width 1084 height 37
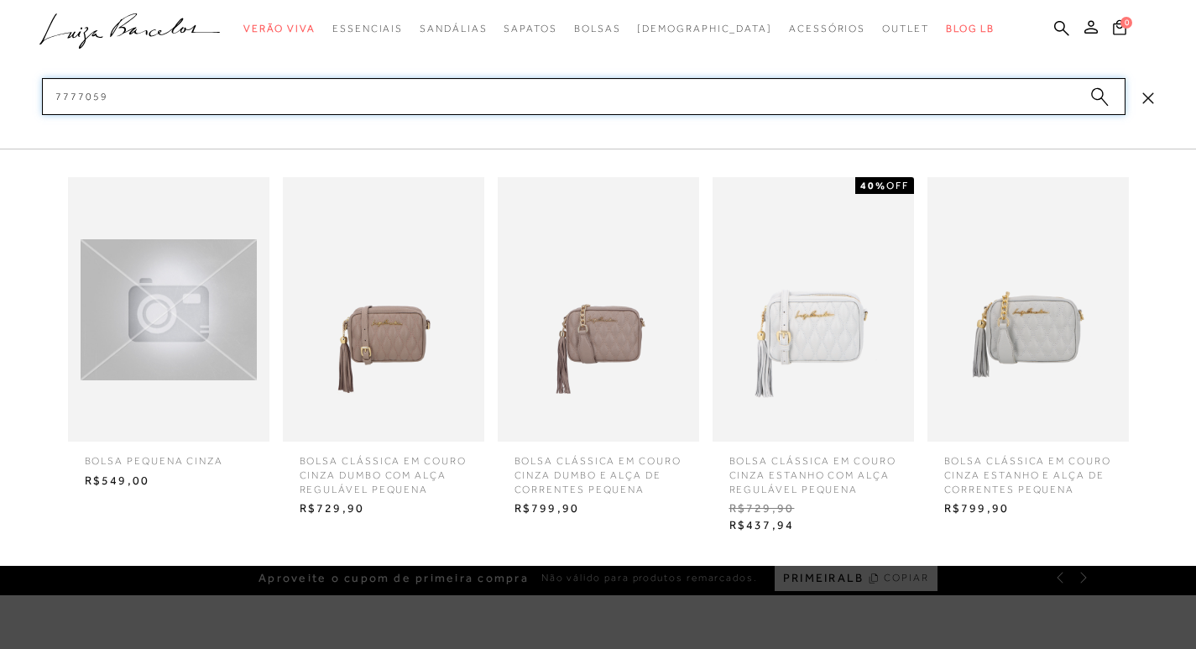
type input "77770595"
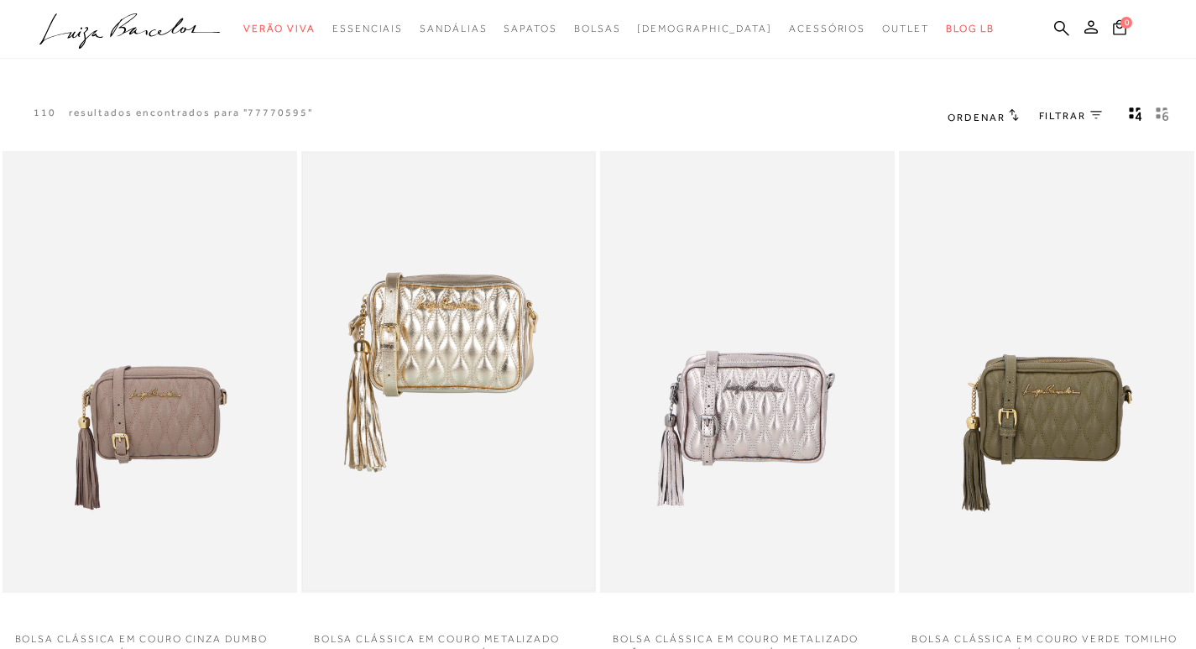
click at [556, 250] on img at bounding box center [448, 372] width 291 height 437
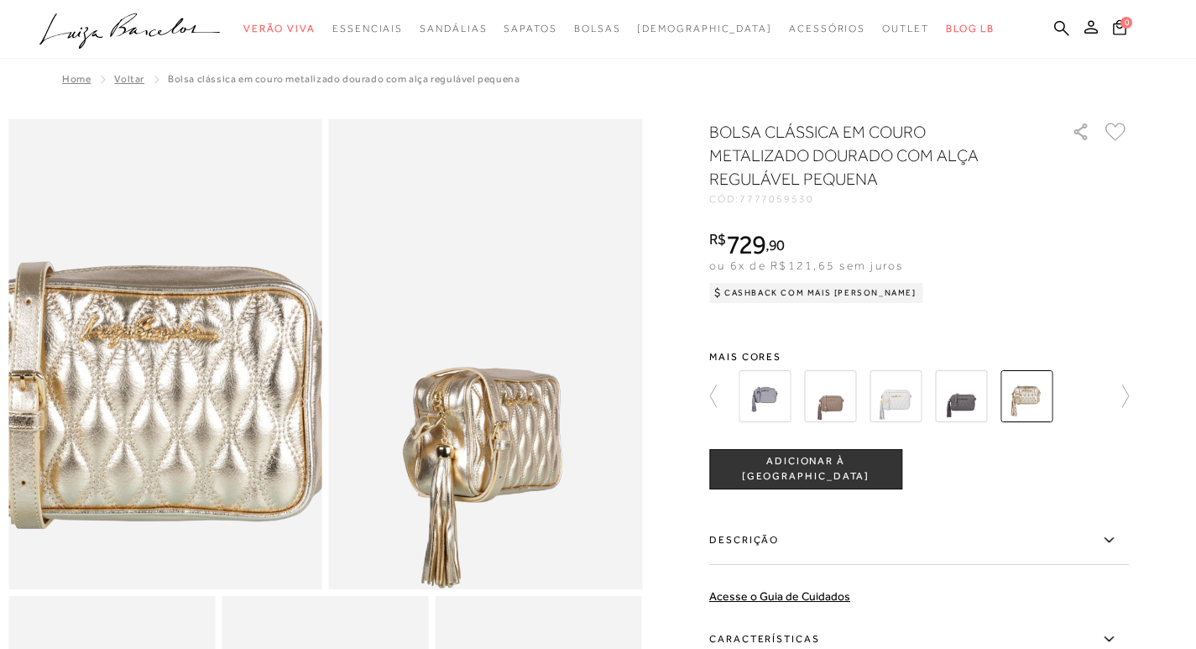
click at [176, 235] on img at bounding box center [151, 476] width 627 height 941
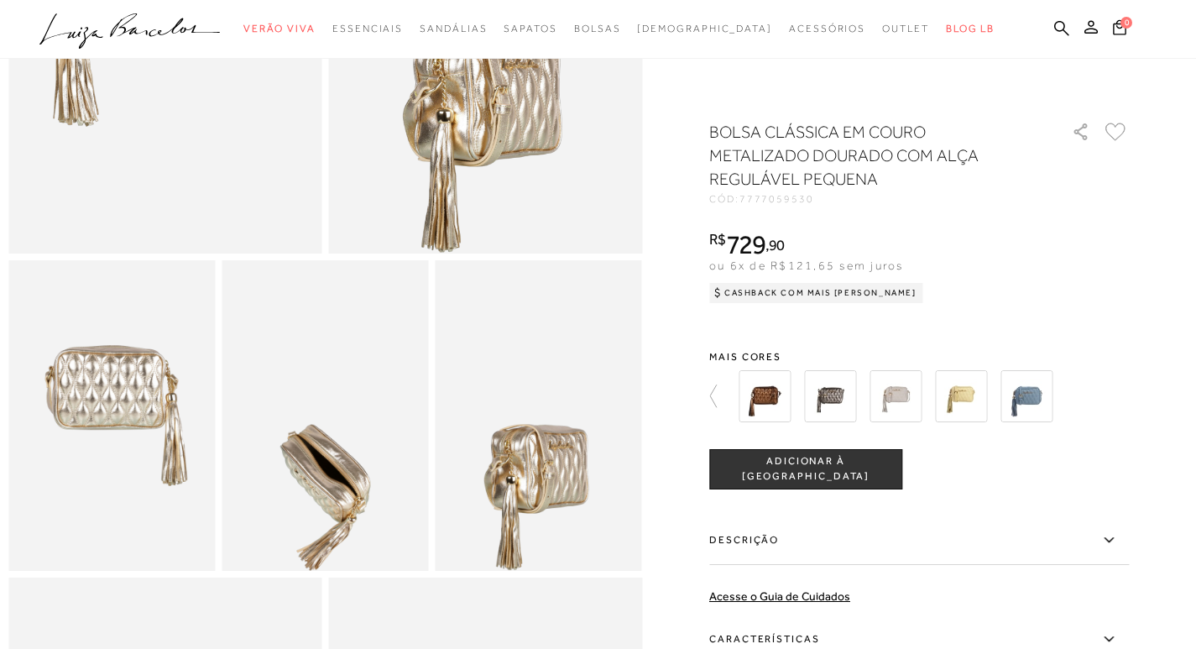
scroll to position [504, 0]
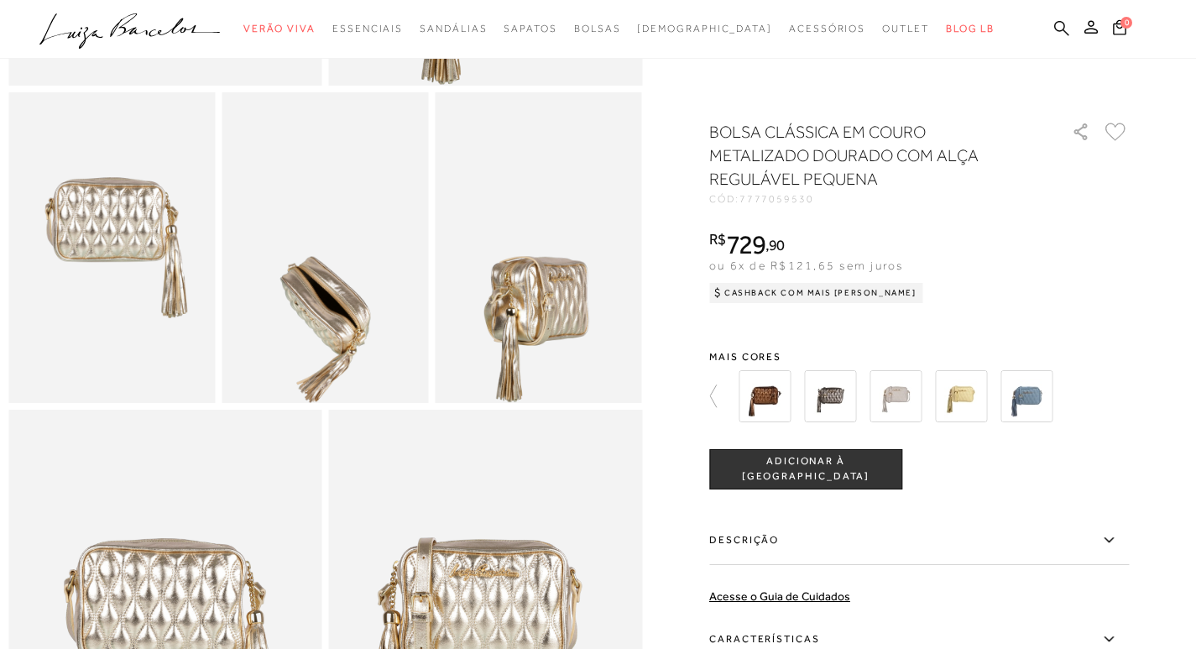
click at [1059, 29] on icon at bounding box center [1061, 28] width 15 height 16
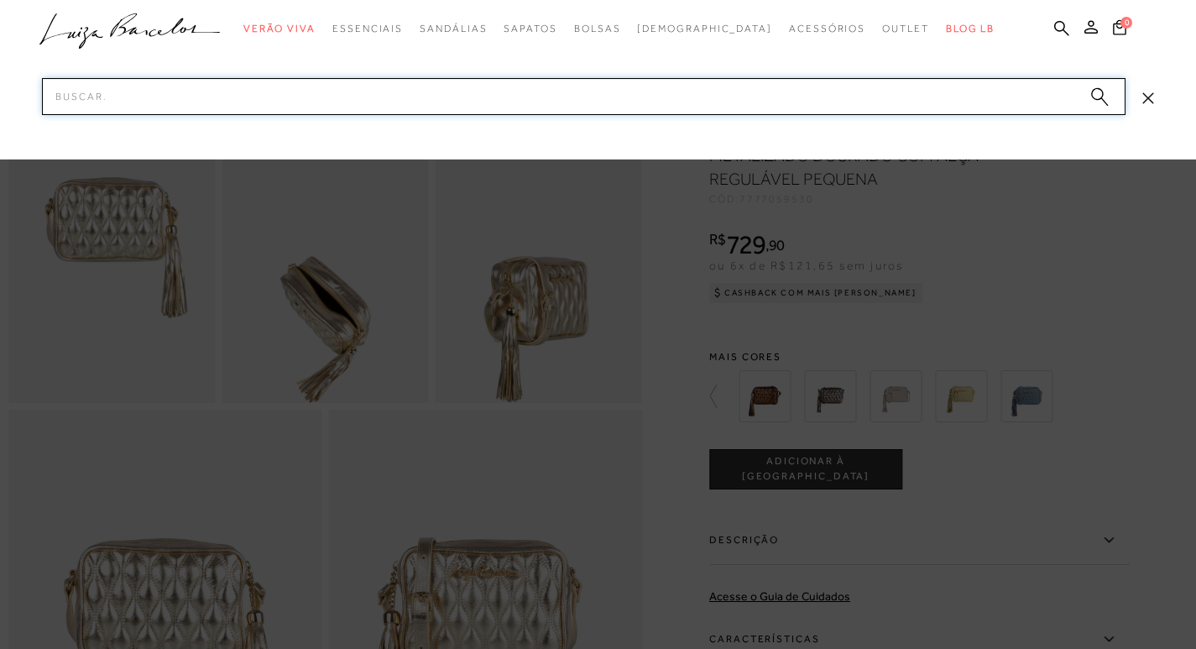
click at [902, 82] on input "Pesquisar" at bounding box center [584, 96] width 1084 height 37
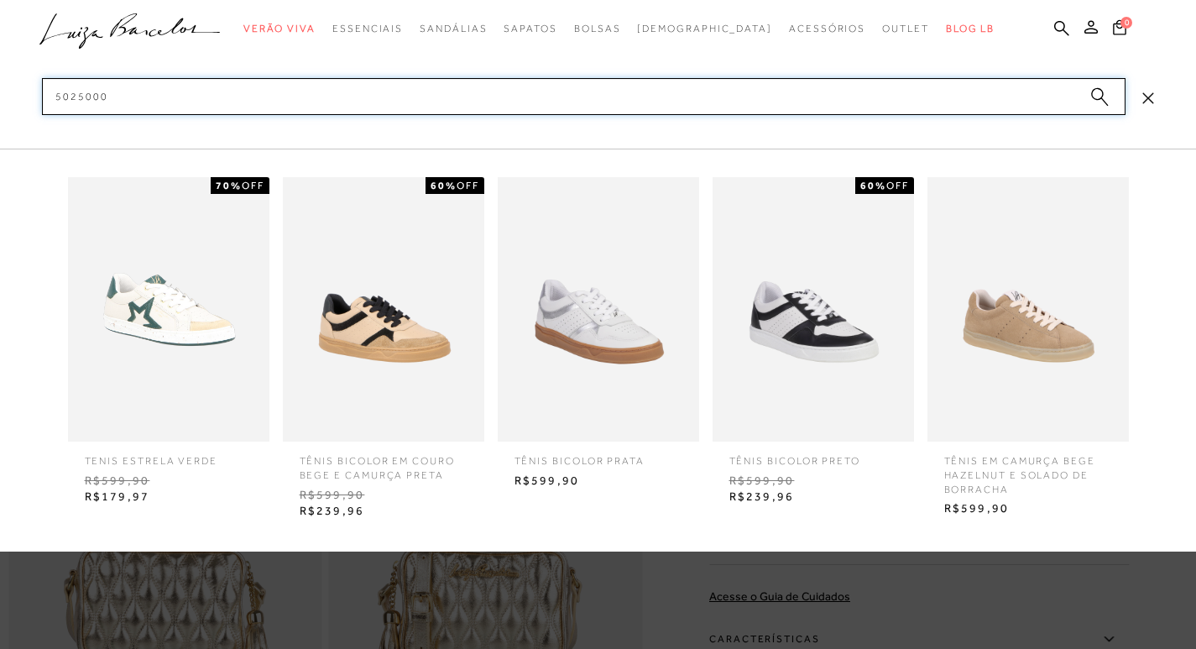
type input "50250005"
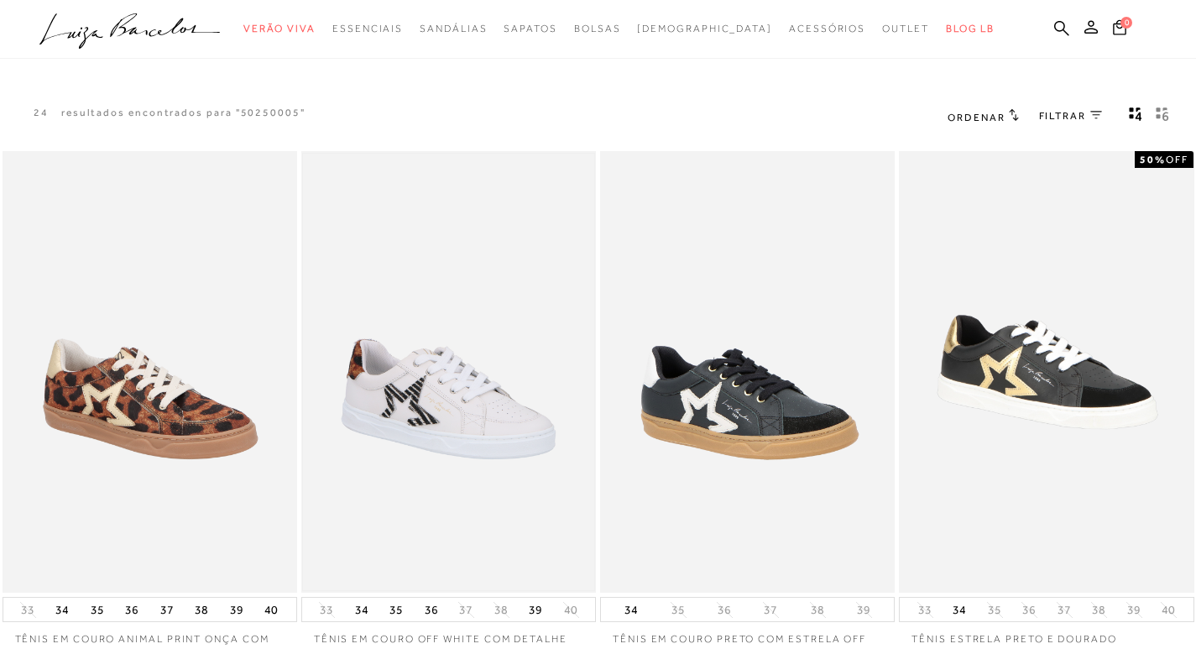
click at [390, 371] on img at bounding box center [448, 372] width 291 height 437
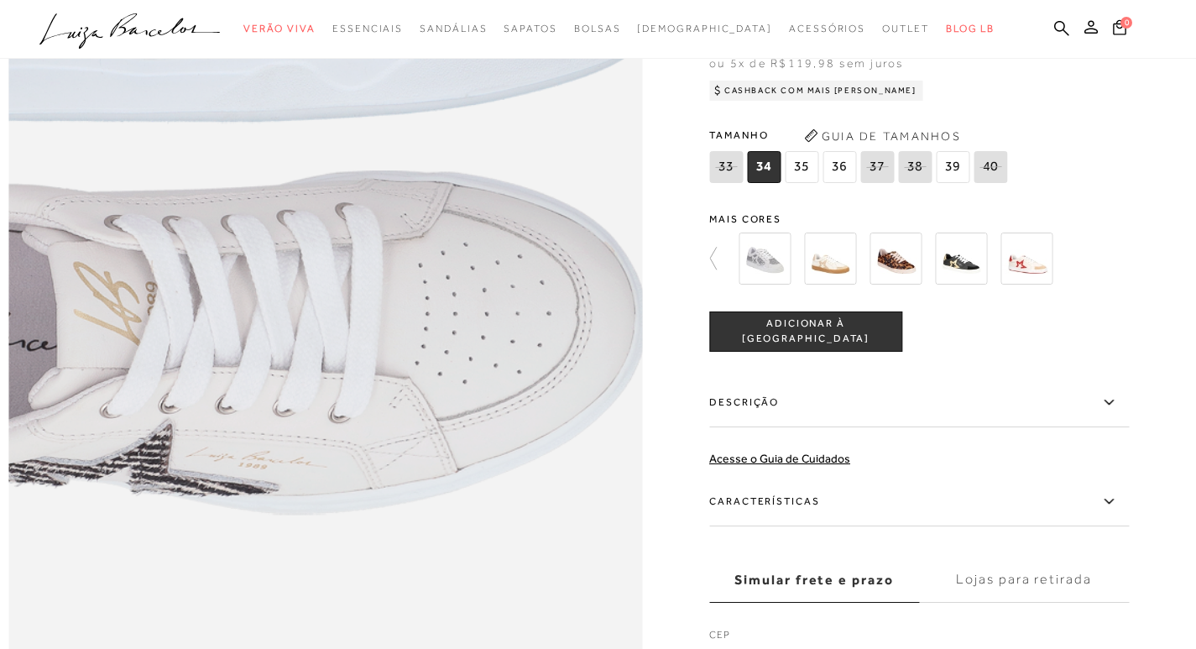
scroll to position [1427, 0]
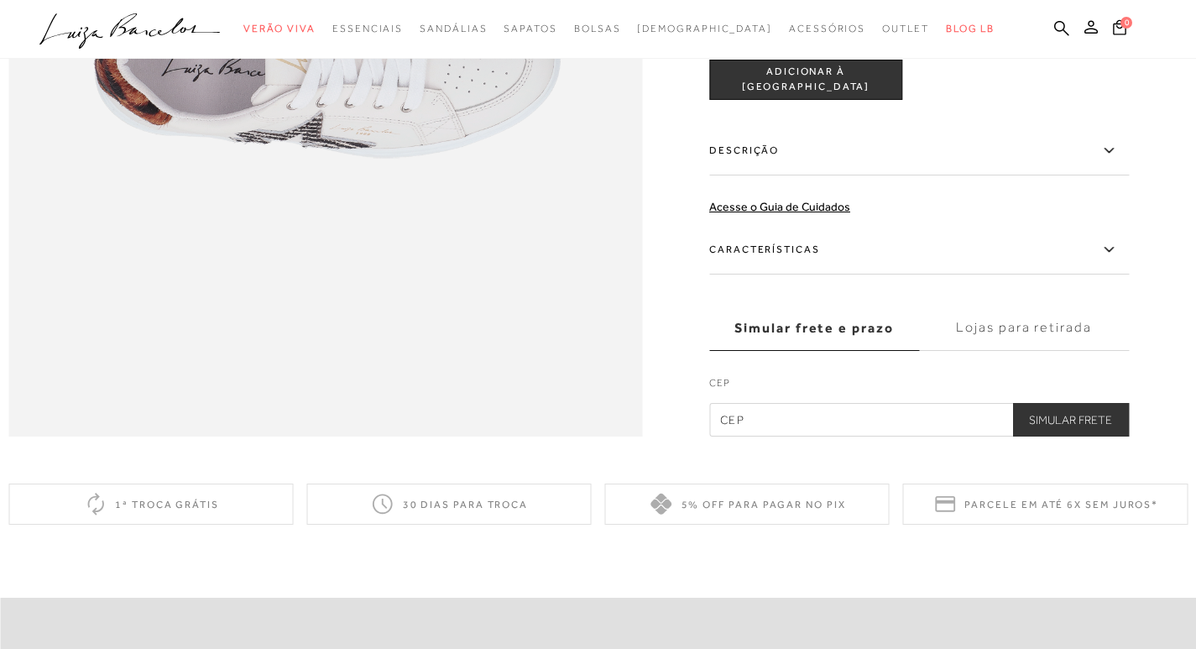
click at [854, 175] on label "Descrição" at bounding box center [919, 151] width 420 height 49
click at [0, 0] on input "Descrição" at bounding box center [0, 0] width 0 height 0
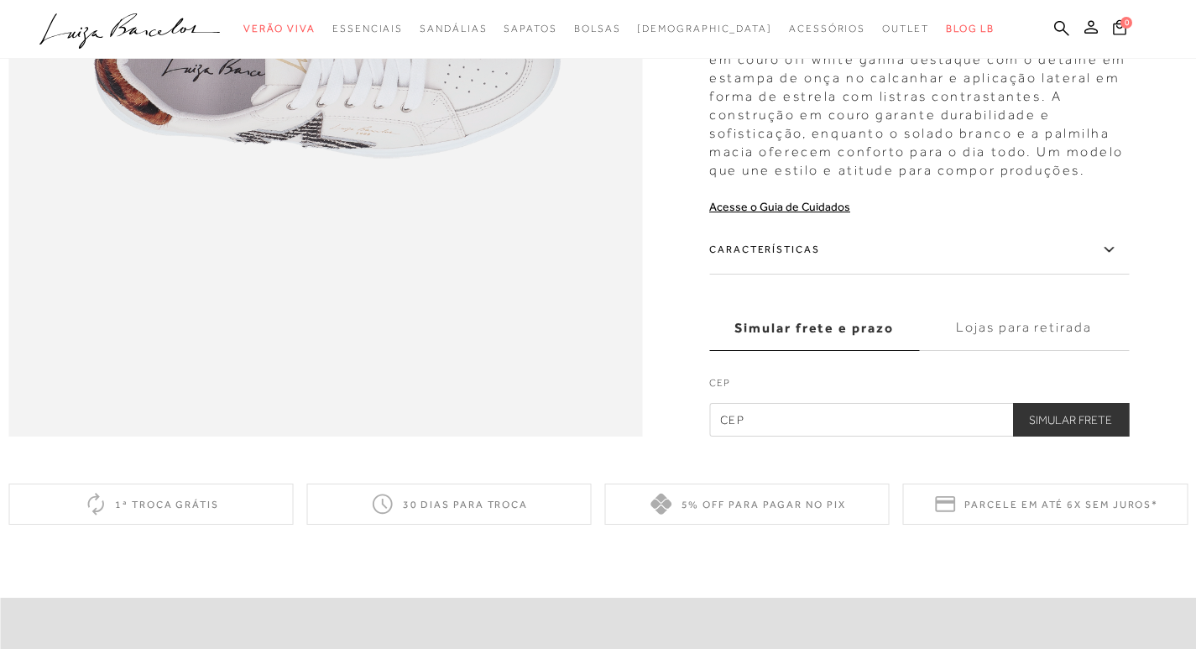
click at [860, 273] on label "Características" at bounding box center [919, 250] width 420 height 49
click at [0, 0] on input "Características" at bounding box center [0, 0] width 0 height 0
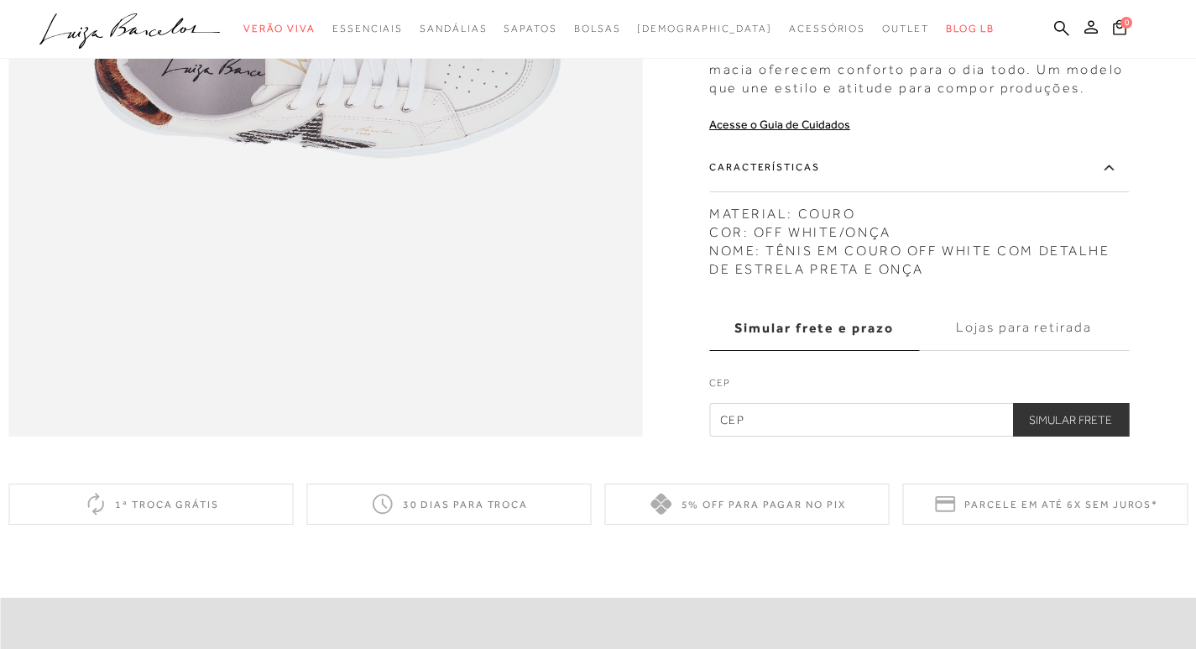
scroll to position [1259, 0]
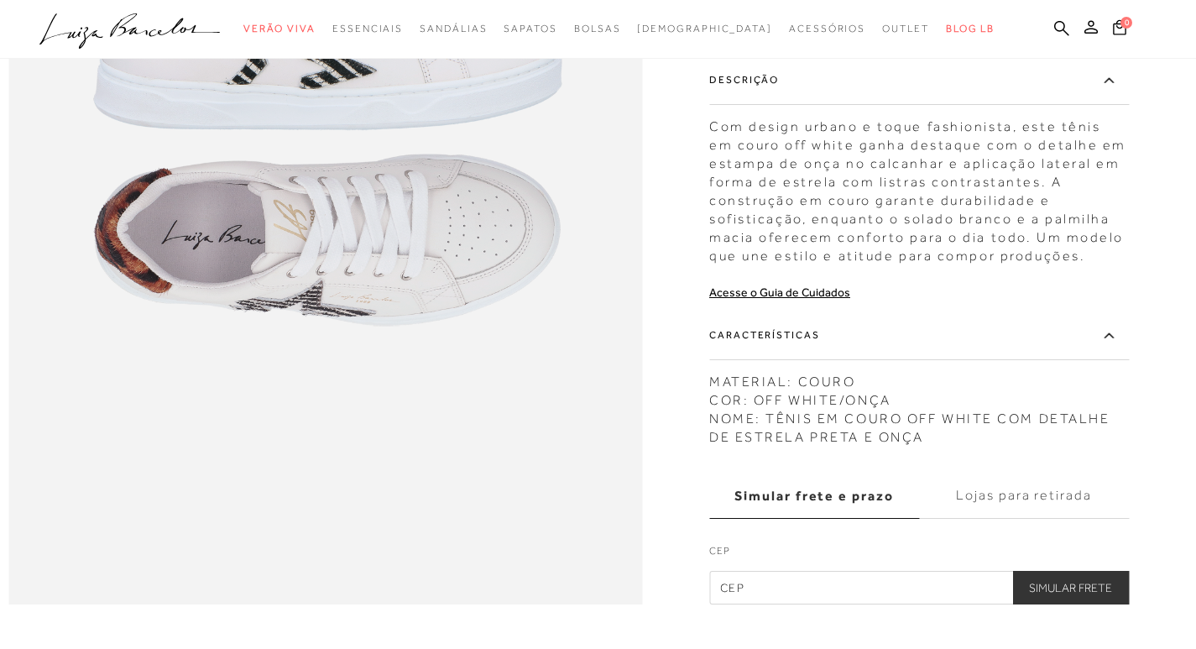
drag, startPoint x: 716, startPoint y: 116, endPoint x: 980, endPoint y: 256, distance: 299.3
click at [1038, 322] on div "TÊNIS EM COURO OFF WHITE COM DETALHE DE ESTRELA PRETA E ONÇA CÓD: 5025000533 × …" at bounding box center [919, 111] width 420 height 985
drag, startPoint x: 717, startPoint y: 116, endPoint x: 1106, endPoint y: 467, distance: 524.2
click at [1104, 468] on div "TÊNIS EM COURO OFF WHITE COM DETALHE DE ESTRELA PRETA E ONÇA CÓD: 5025000533 × …" at bounding box center [919, 111] width 420 height 985
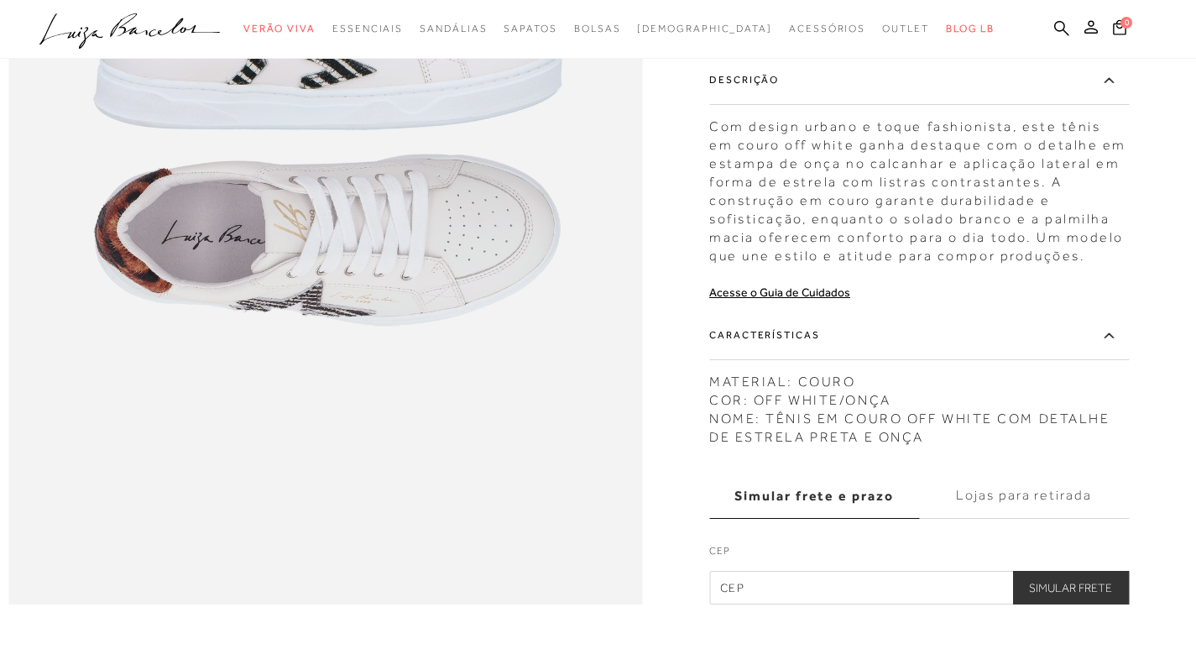
copy div "Descrição Com design urbano e toque fashionista, este tênis em couro off white …"
click at [1067, 30] on icon at bounding box center [1061, 28] width 15 height 16
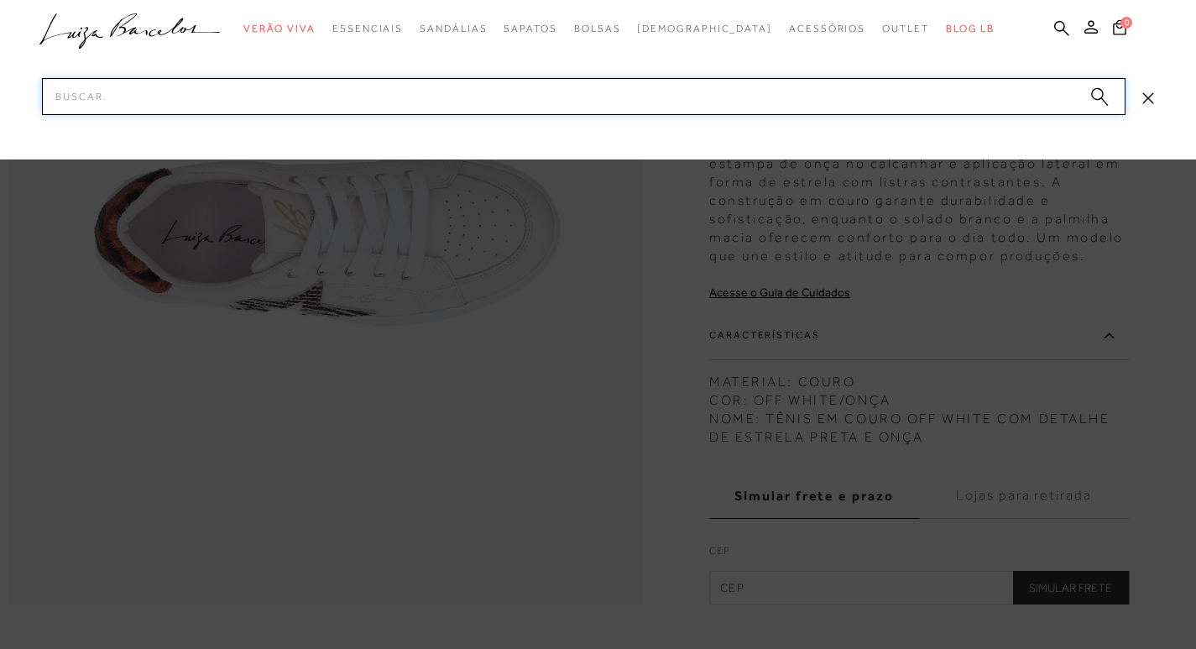
click at [927, 84] on input "Pesquisar" at bounding box center [584, 96] width 1084 height 37
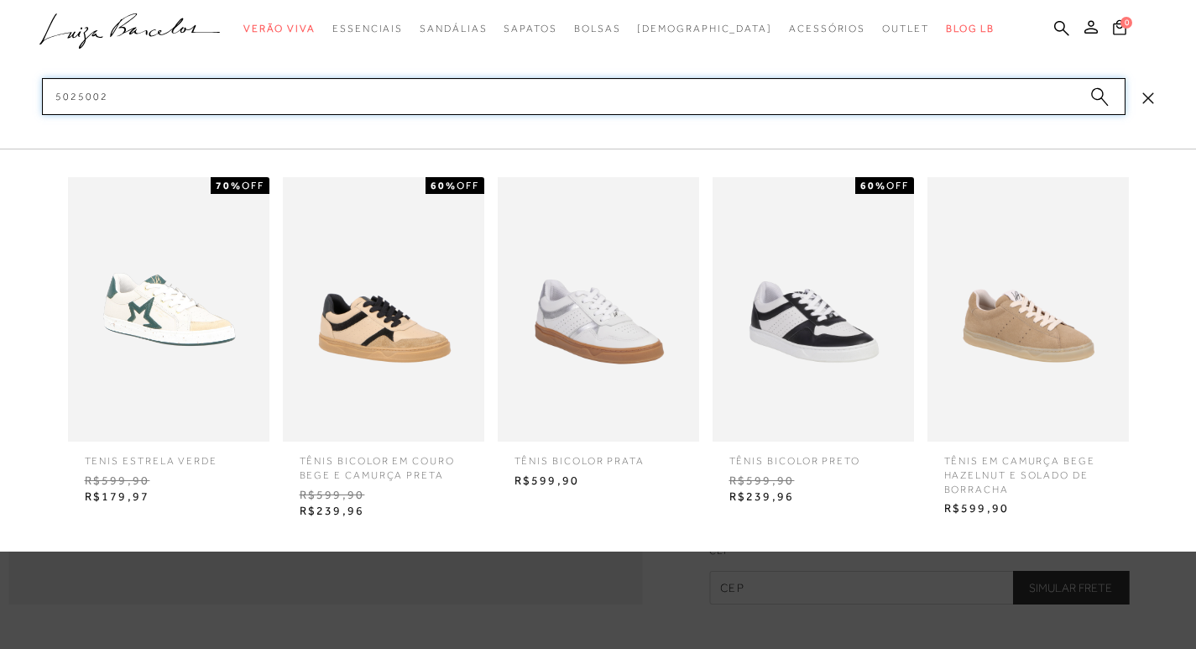
type input "50250022"
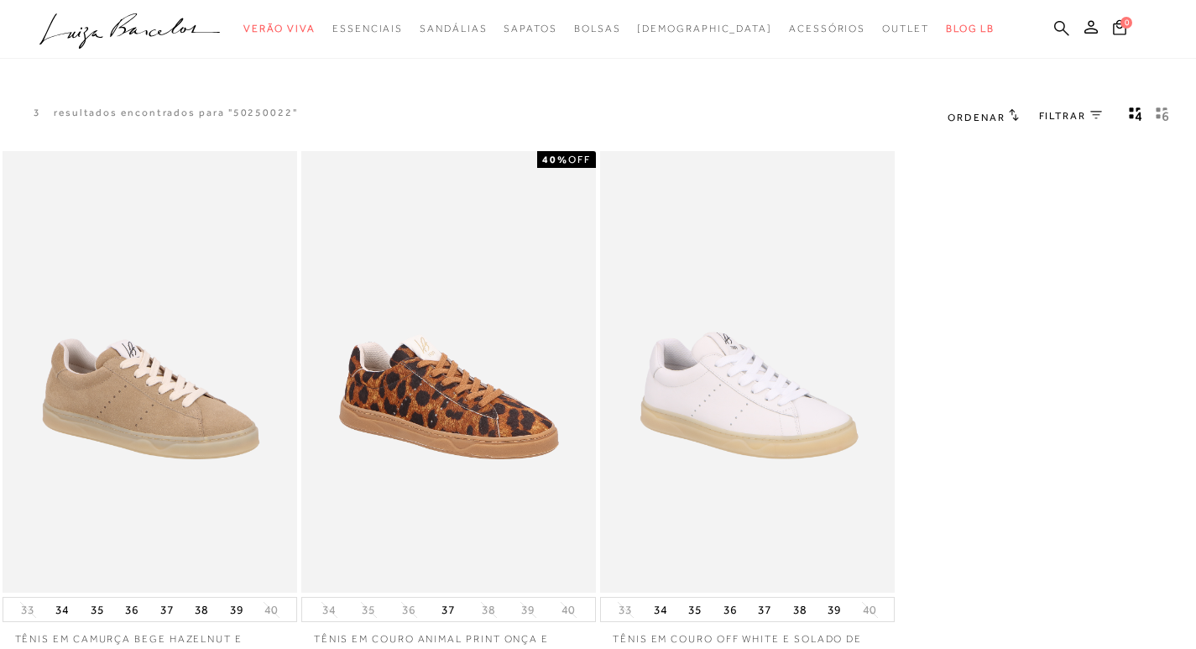
click at [1064, 24] on icon at bounding box center [1061, 27] width 15 height 15
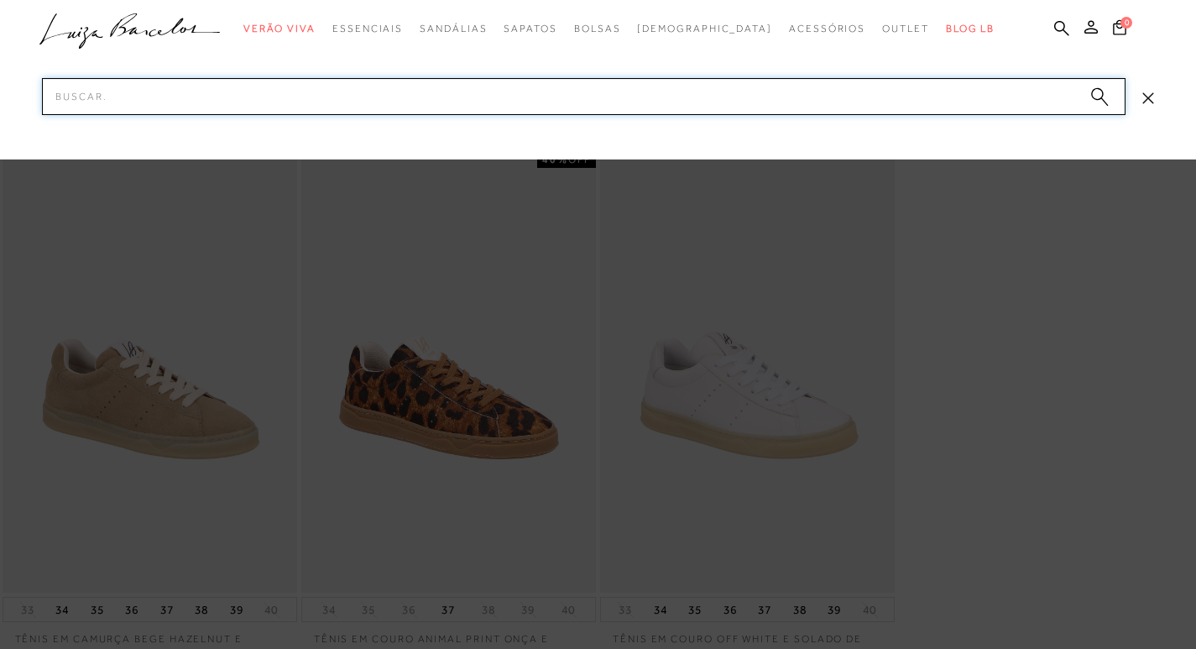
click at [927, 101] on input "Pesquisar" at bounding box center [584, 96] width 1084 height 37
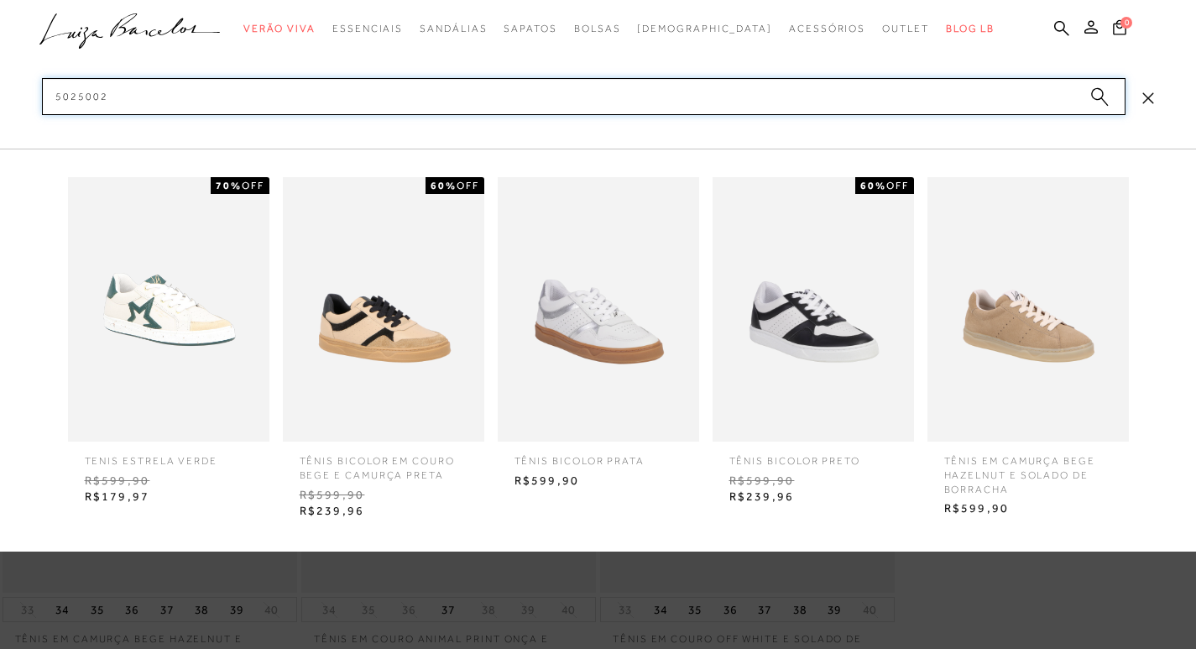
type input "50250022"
